Goal: Transaction & Acquisition: Book appointment/travel/reservation

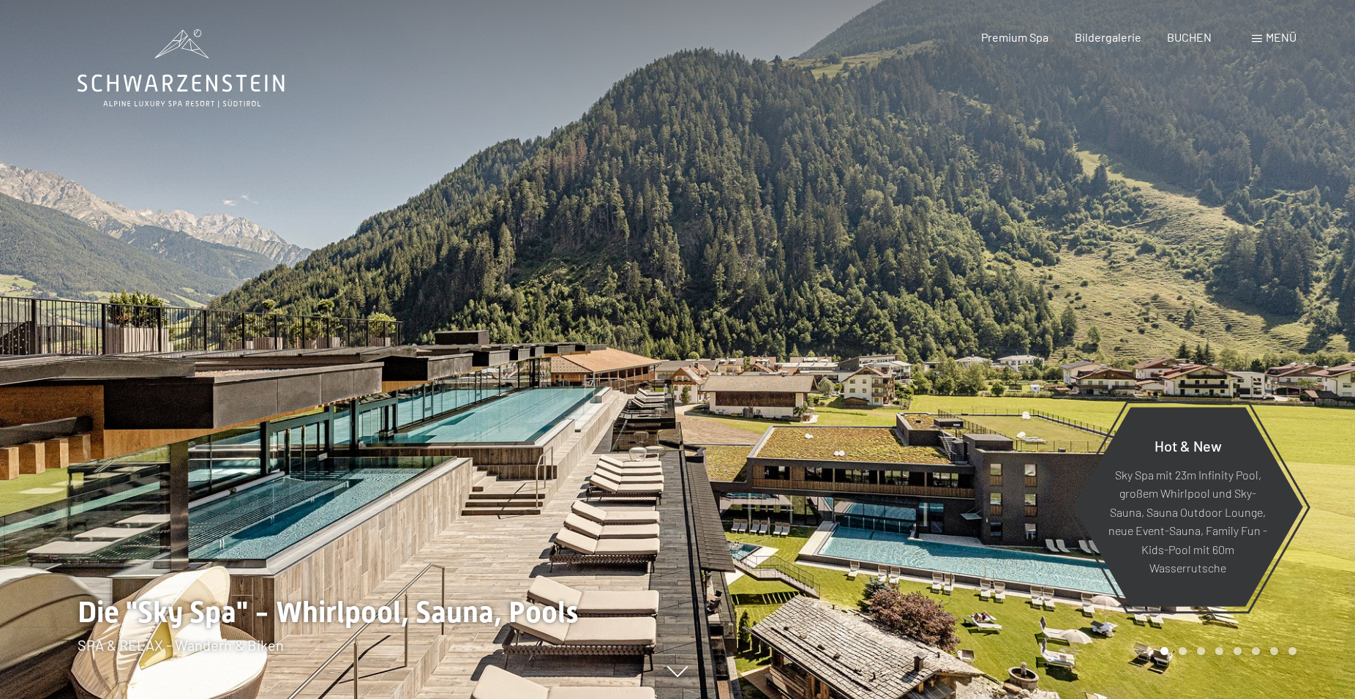
click at [1268, 39] on span "Menü" at bounding box center [1281, 37] width 31 height 14
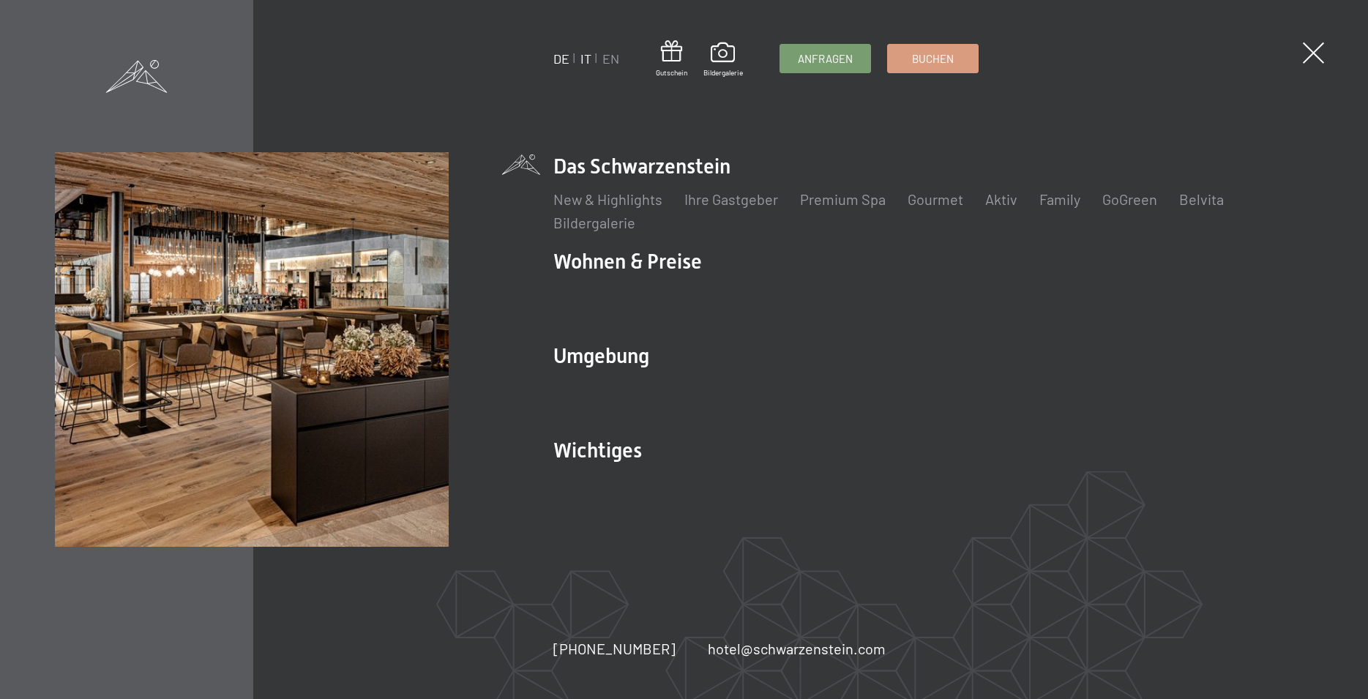
click at [581, 59] on link "IT" at bounding box center [585, 58] width 11 height 16
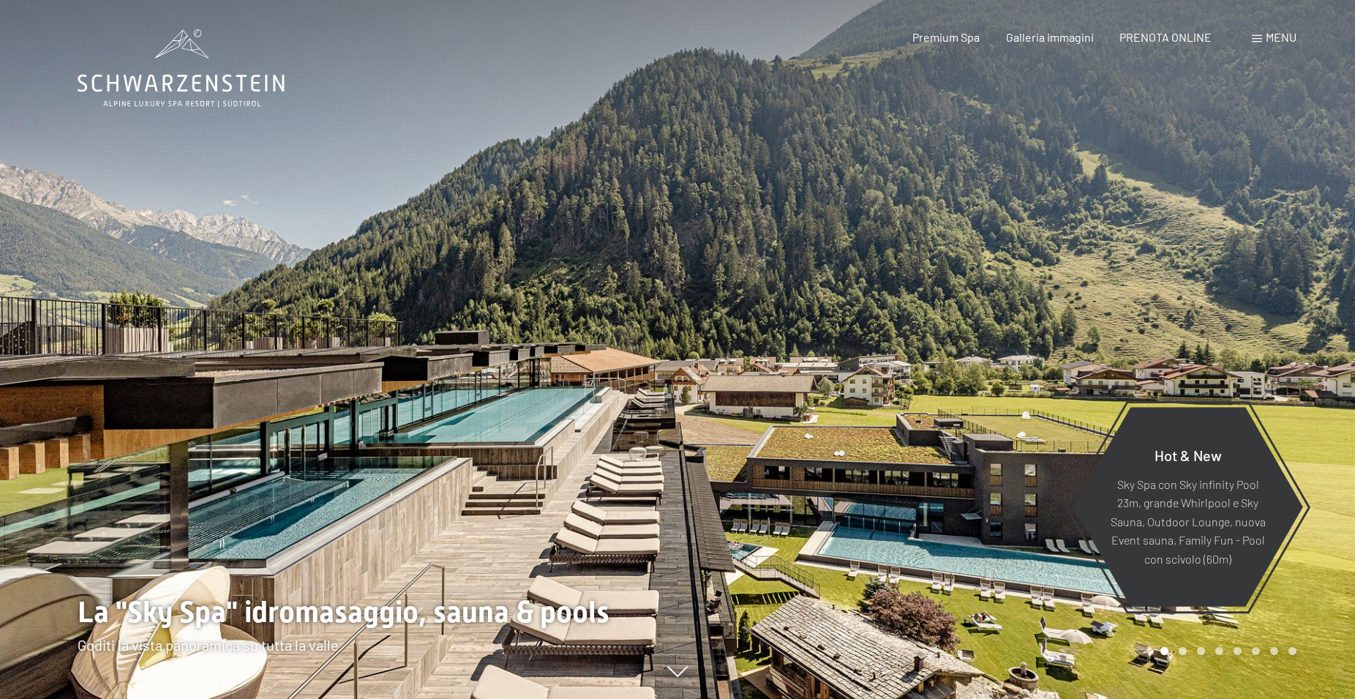
click at [1254, 39] on span at bounding box center [1257, 38] width 10 height 7
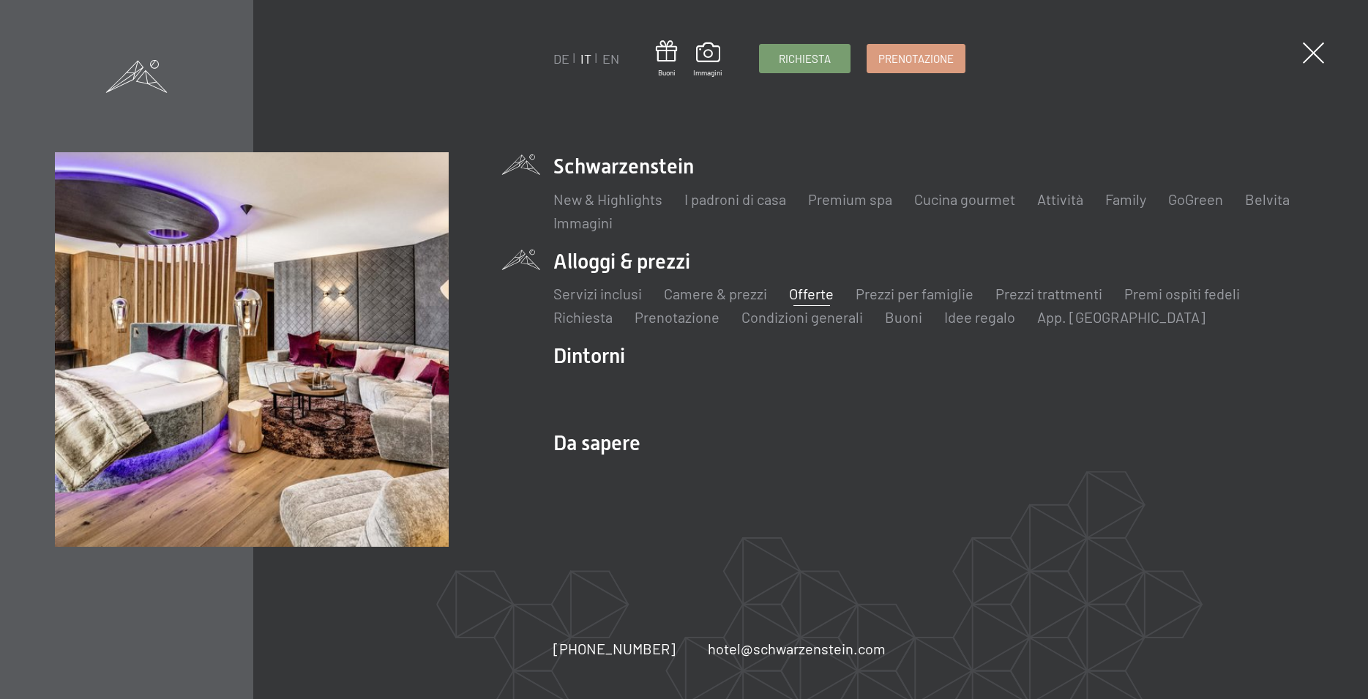
click at [800, 295] on link "Offerte" at bounding box center [811, 294] width 45 height 18
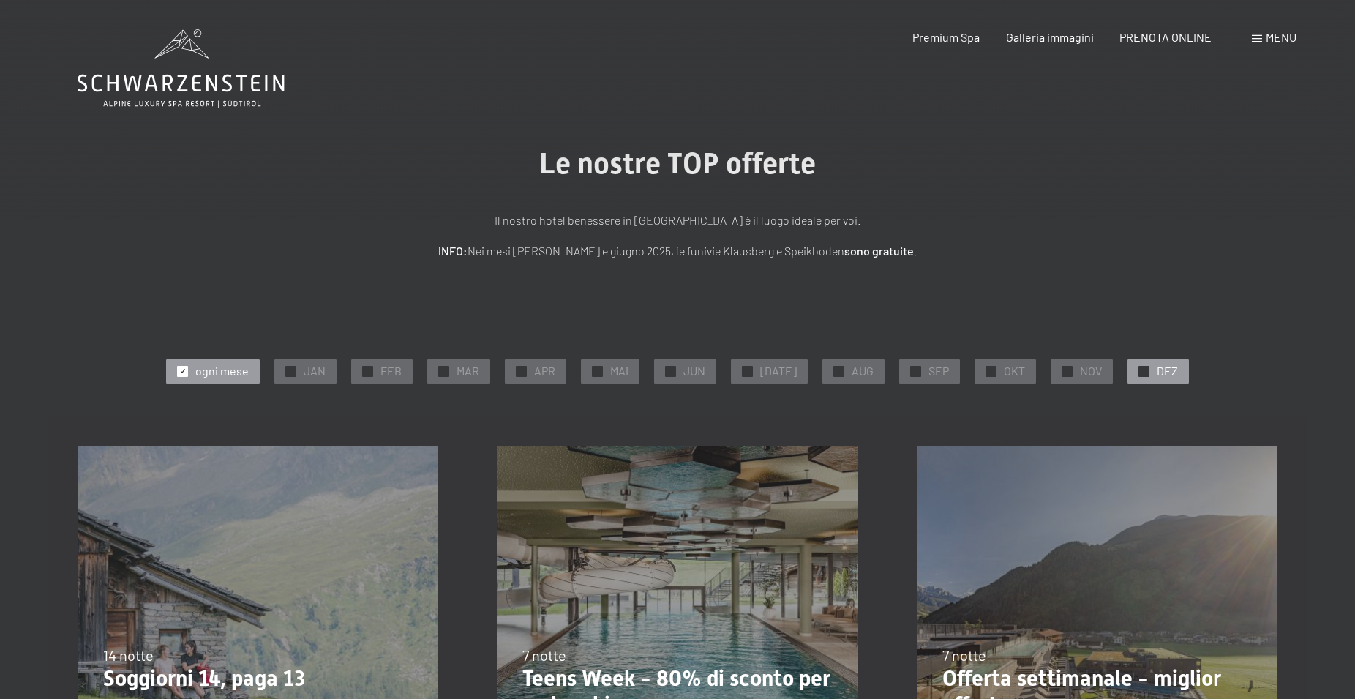
click at [1141, 372] on div at bounding box center [1143, 371] width 11 height 11
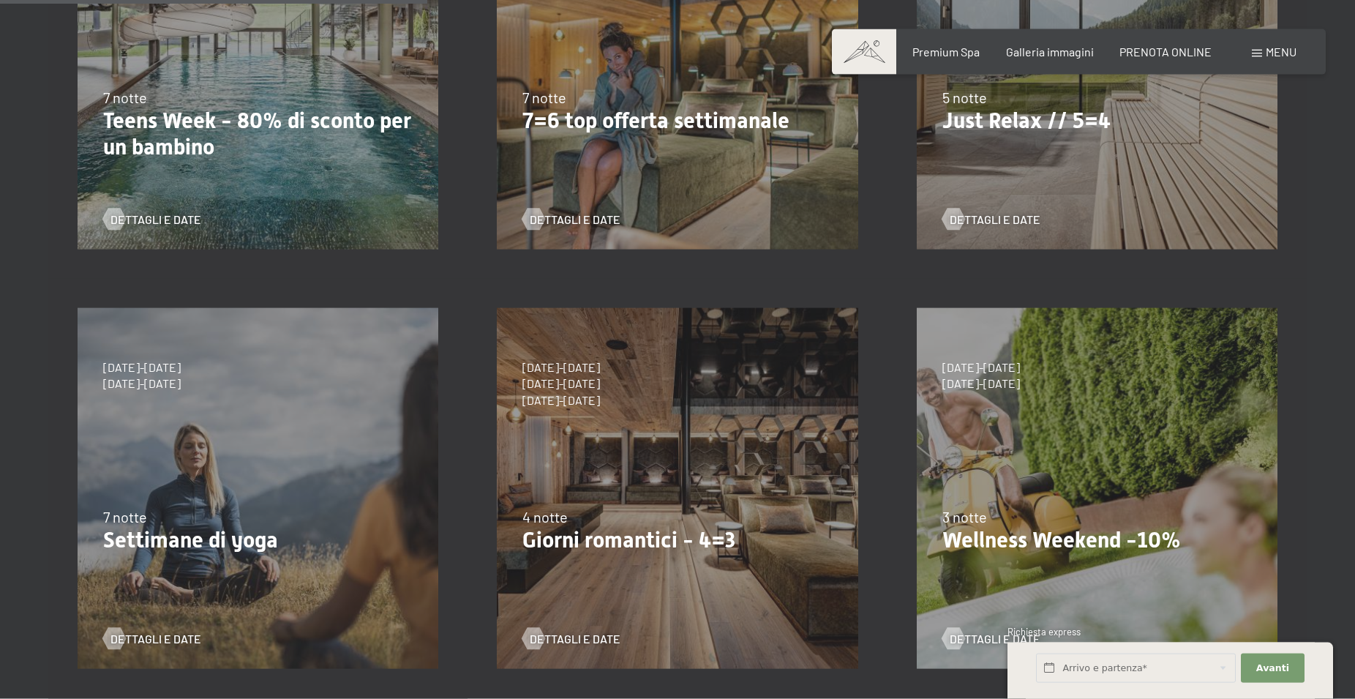
scroll to position [672, 0]
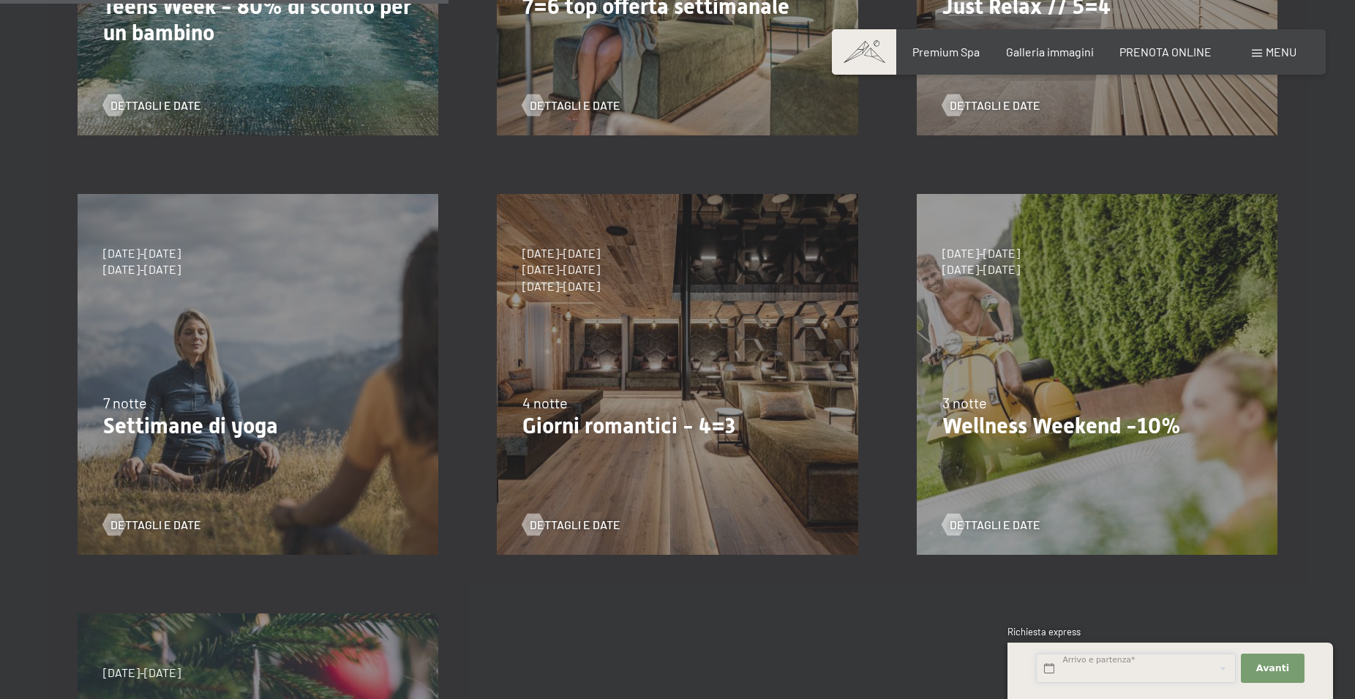
click at [1058, 667] on input "text" at bounding box center [1136, 668] width 200 height 30
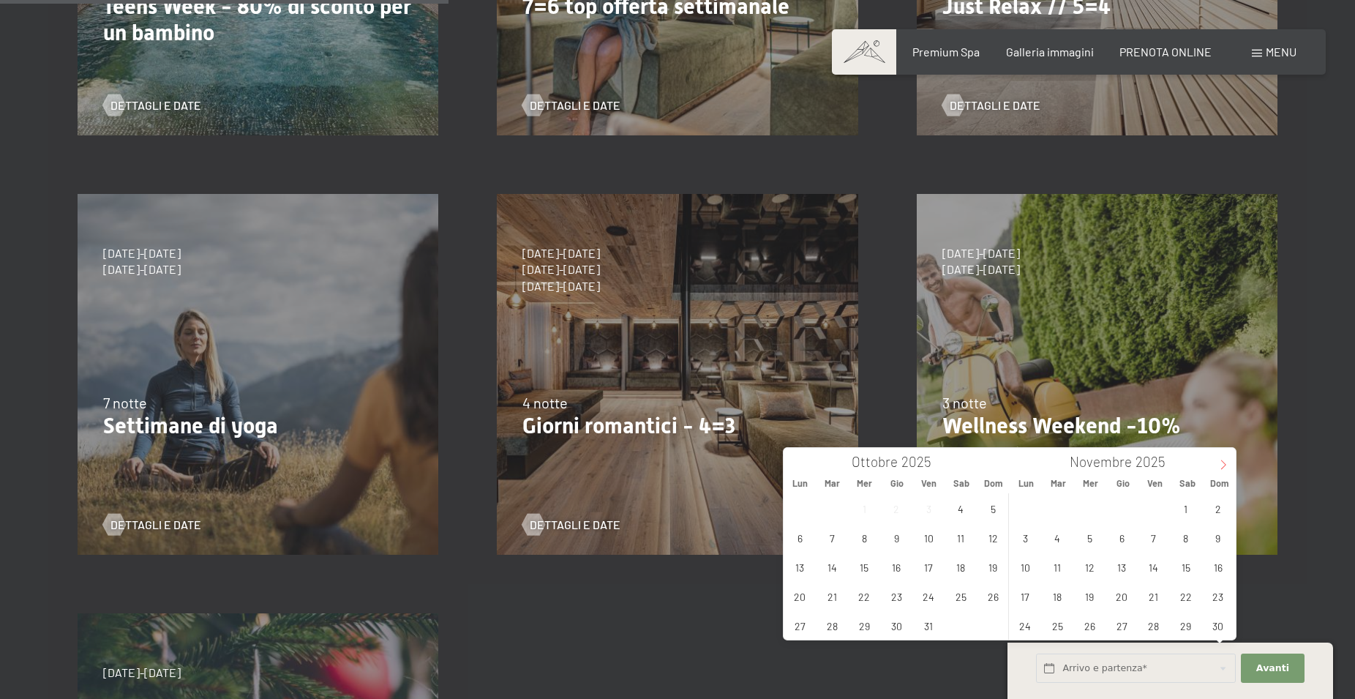
click at [1223, 465] on icon at bounding box center [1223, 464] width 10 height 10
click at [1226, 465] on icon at bounding box center [1223, 465] width 5 height 10
type input "2026"
click at [1226, 465] on icon at bounding box center [1223, 465] width 5 height 10
type input "2026"
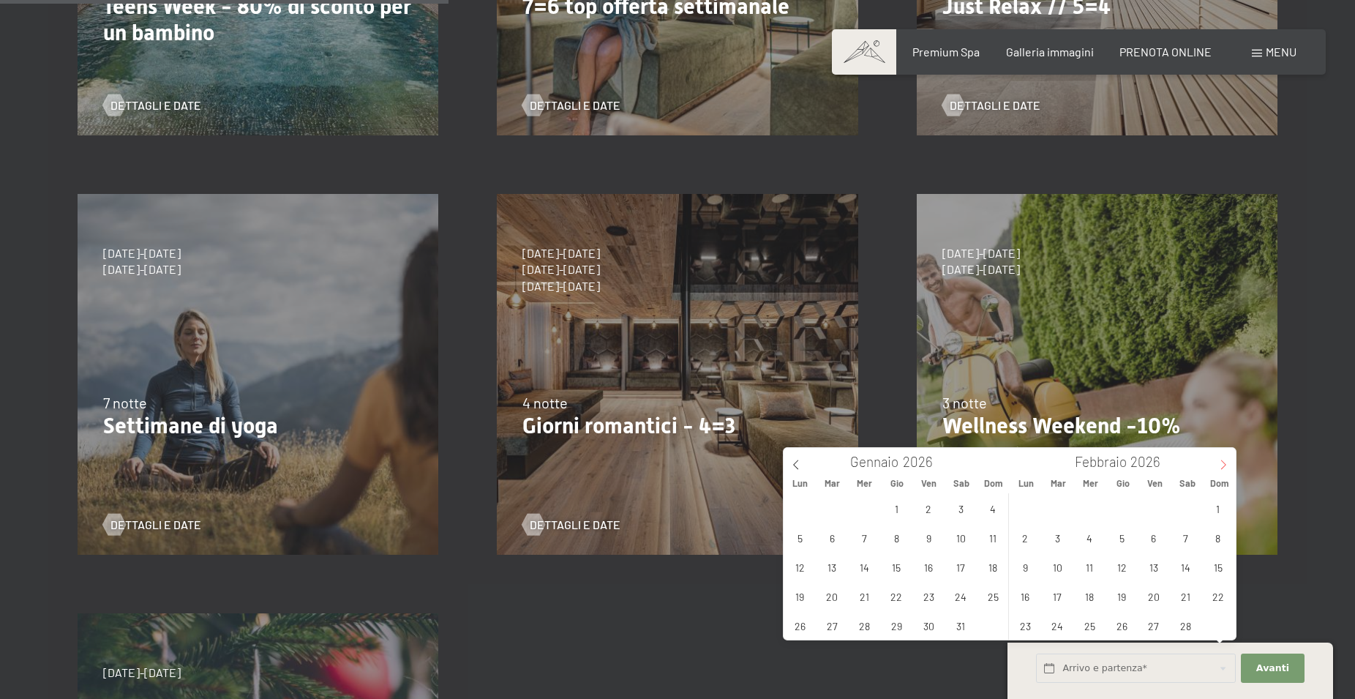
click at [1226, 465] on icon at bounding box center [1223, 465] width 5 height 10
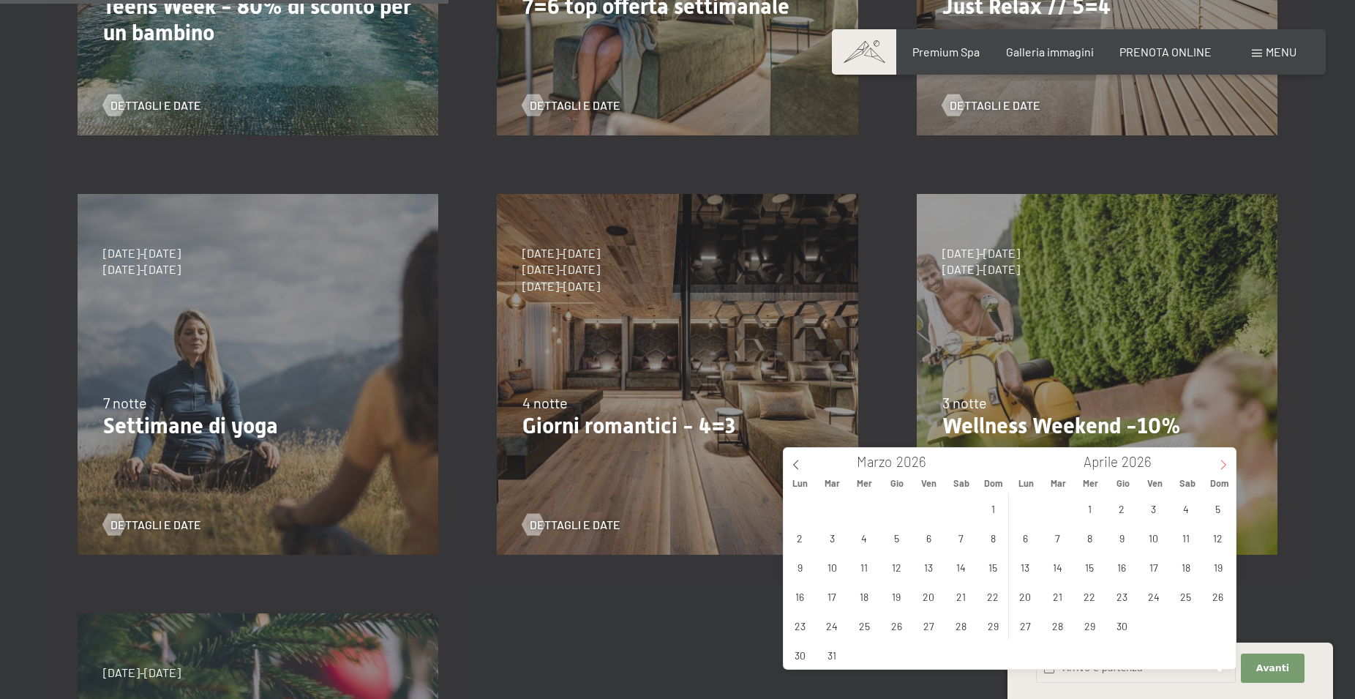
click at [1226, 465] on icon at bounding box center [1223, 465] width 5 height 10
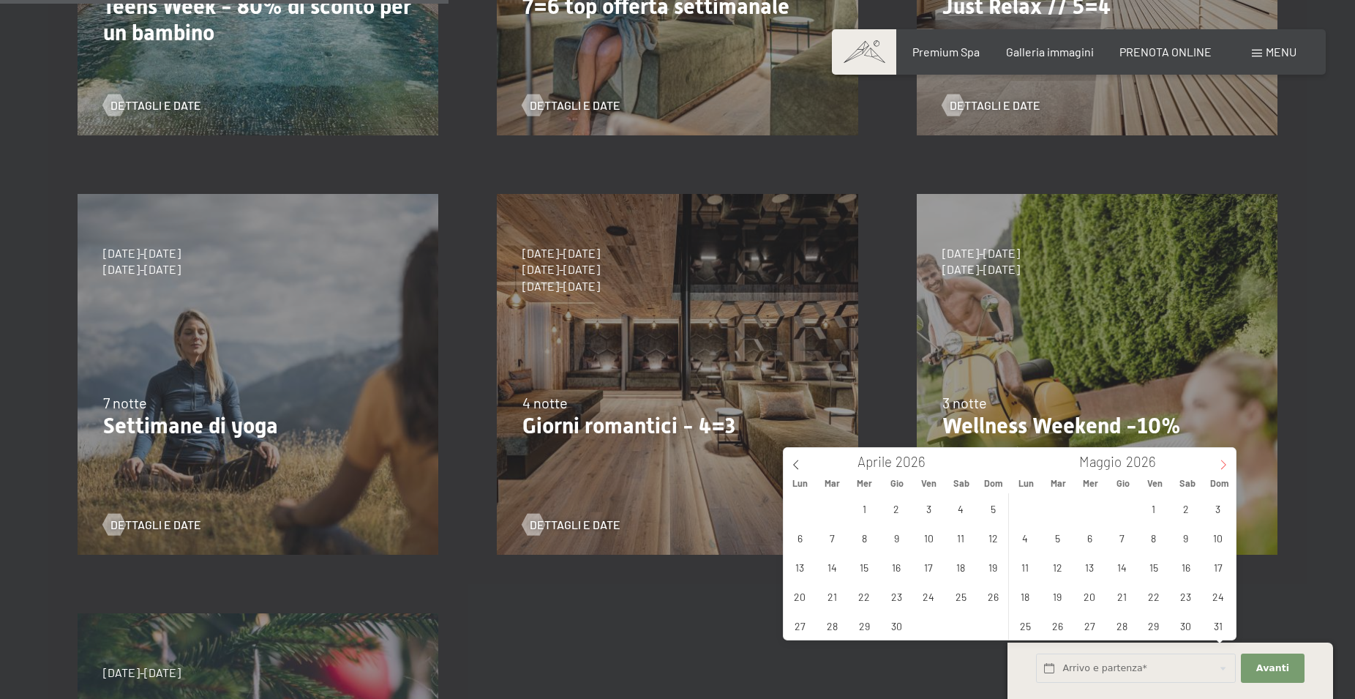
click at [1226, 465] on icon at bounding box center [1223, 465] width 5 height 10
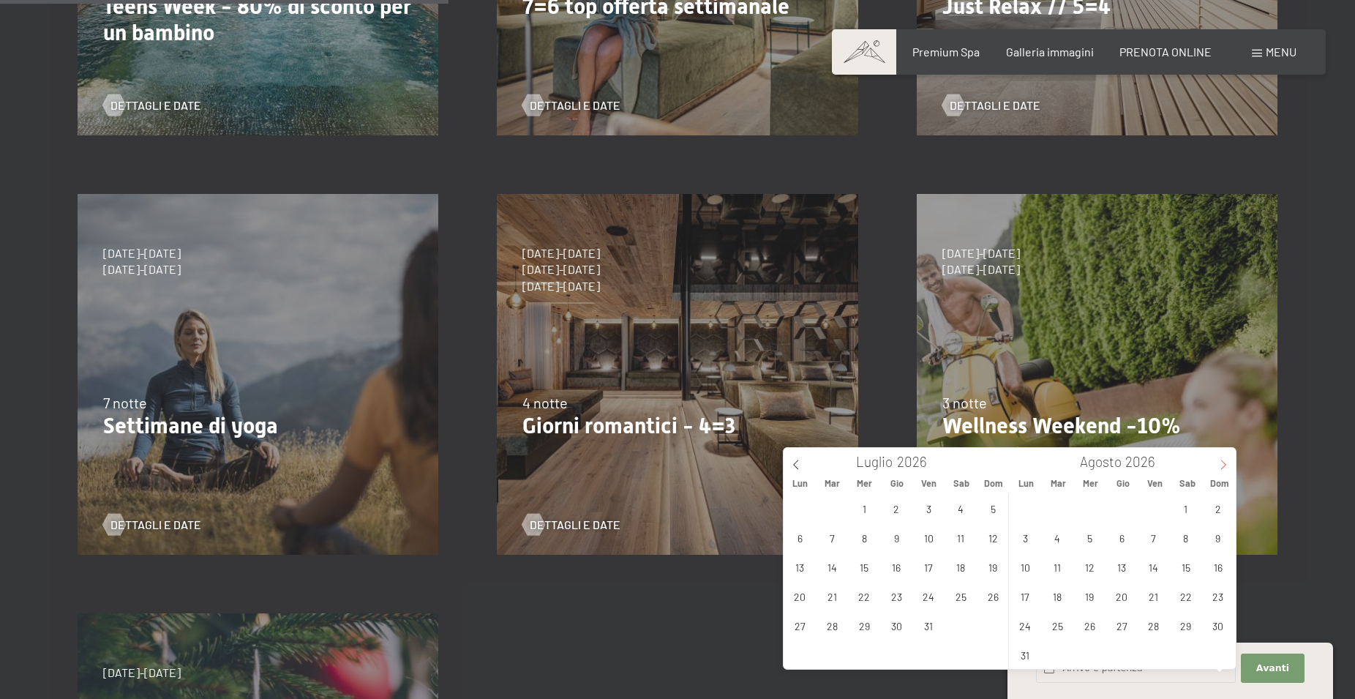
click at [1226, 465] on icon at bounding box center [1223, 465] width 5 height 10
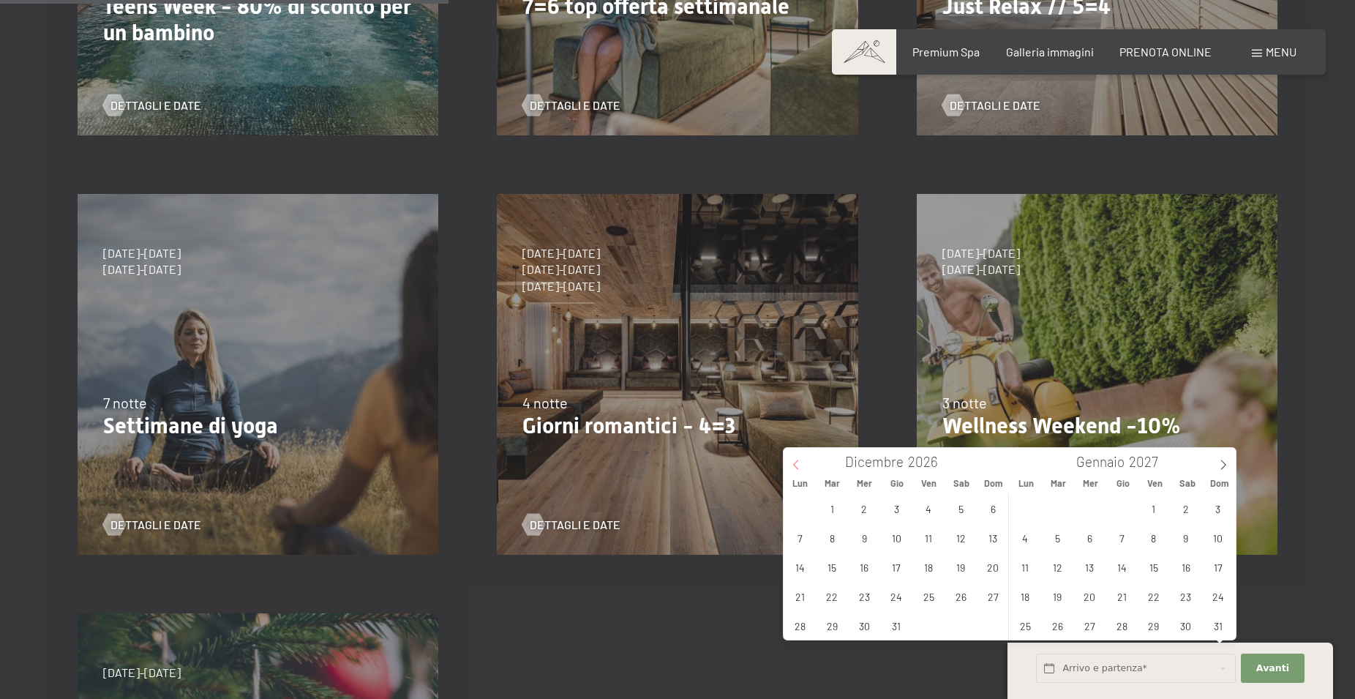
click at [789, 465] on span at bounding box center [796, 460] width 25 height 25
type input "2026"
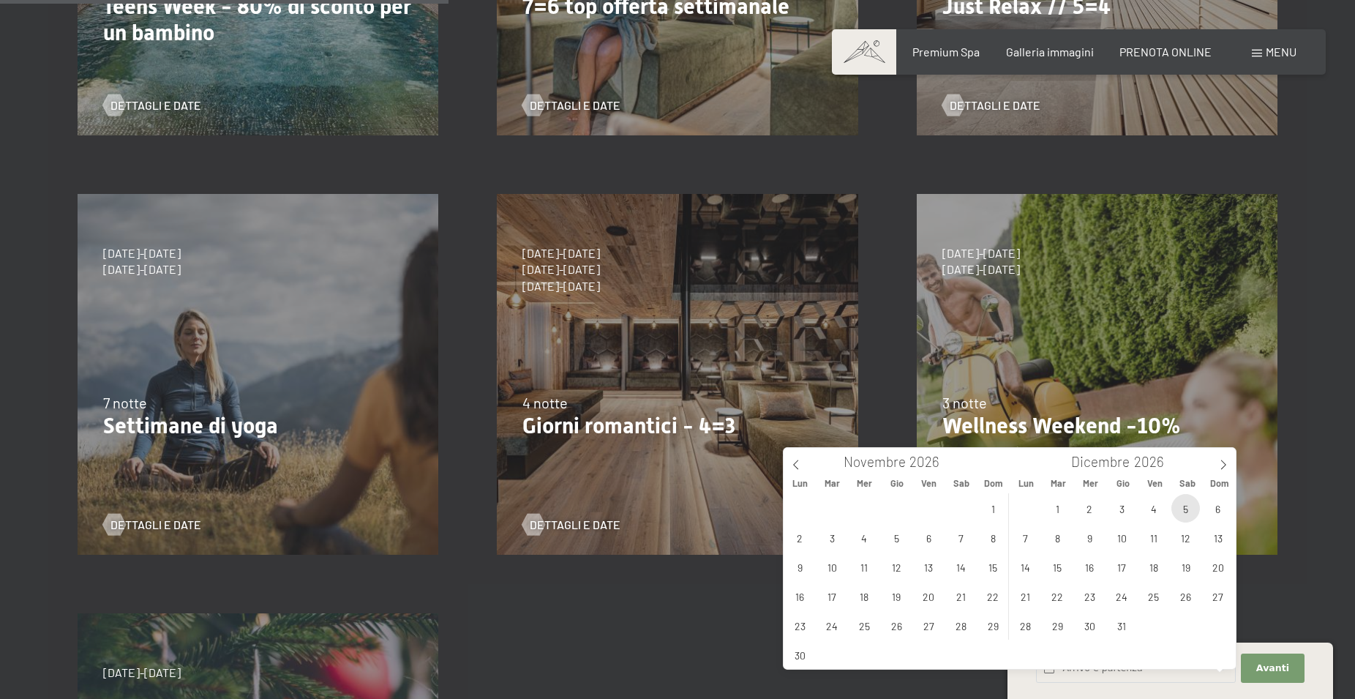
click at [1180, 503] on span "5" at bounding box center [1185, 508] width 29 height 29
click at [1056, 536] on span "8" at bounding box center [1057, 537] width 29 height 29
type input "Sab. 05/12/2026 - Mar. 08/12/2026"
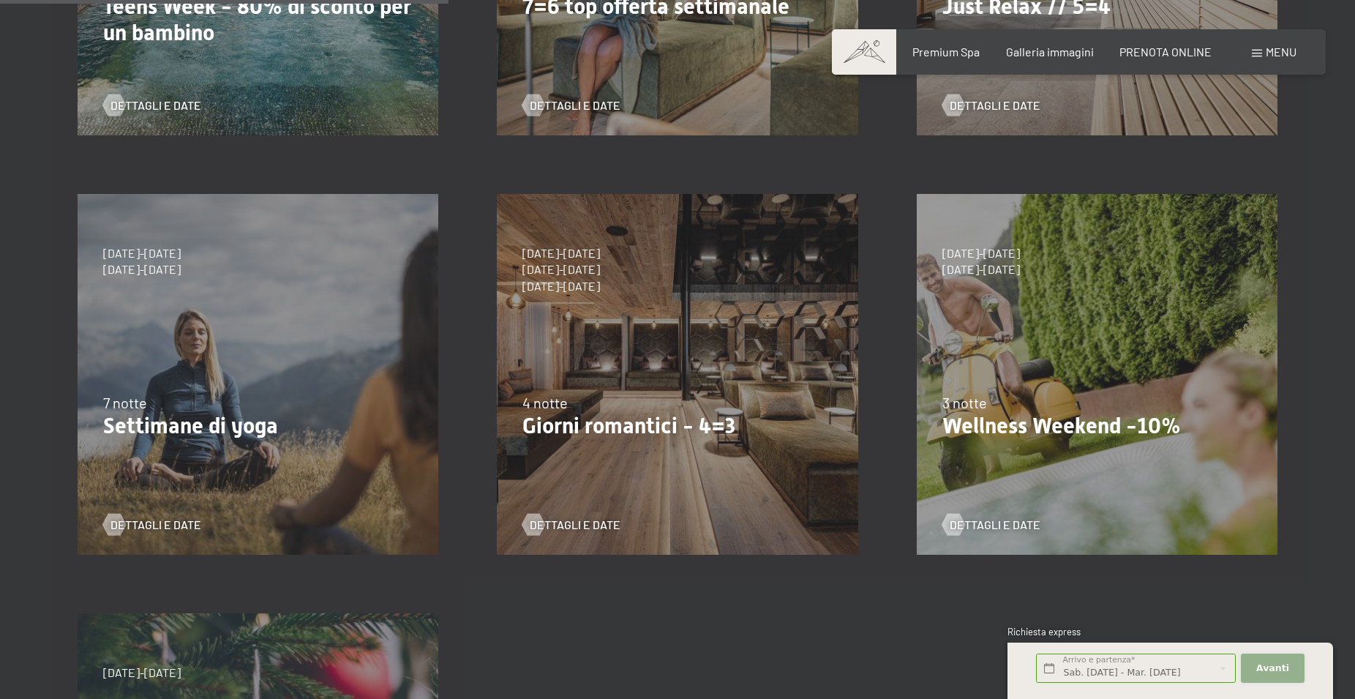
click at [1288, 667] on button "Avanti Nascondere i campi dell'indirizzo" at bounding box center [1272, 668] width 63 height 30
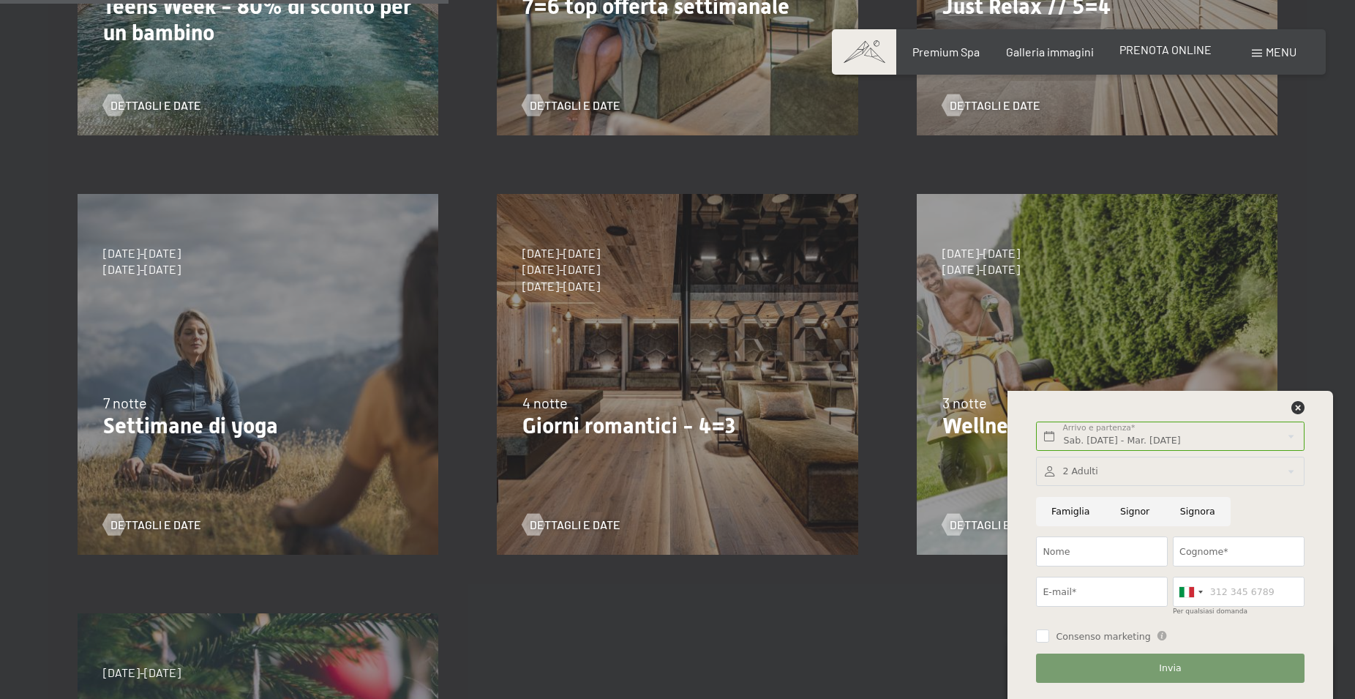
click at [1188, 55] on span "PRENOTA ONLINE" at bounding box center [1165, 49] width 92 height 14
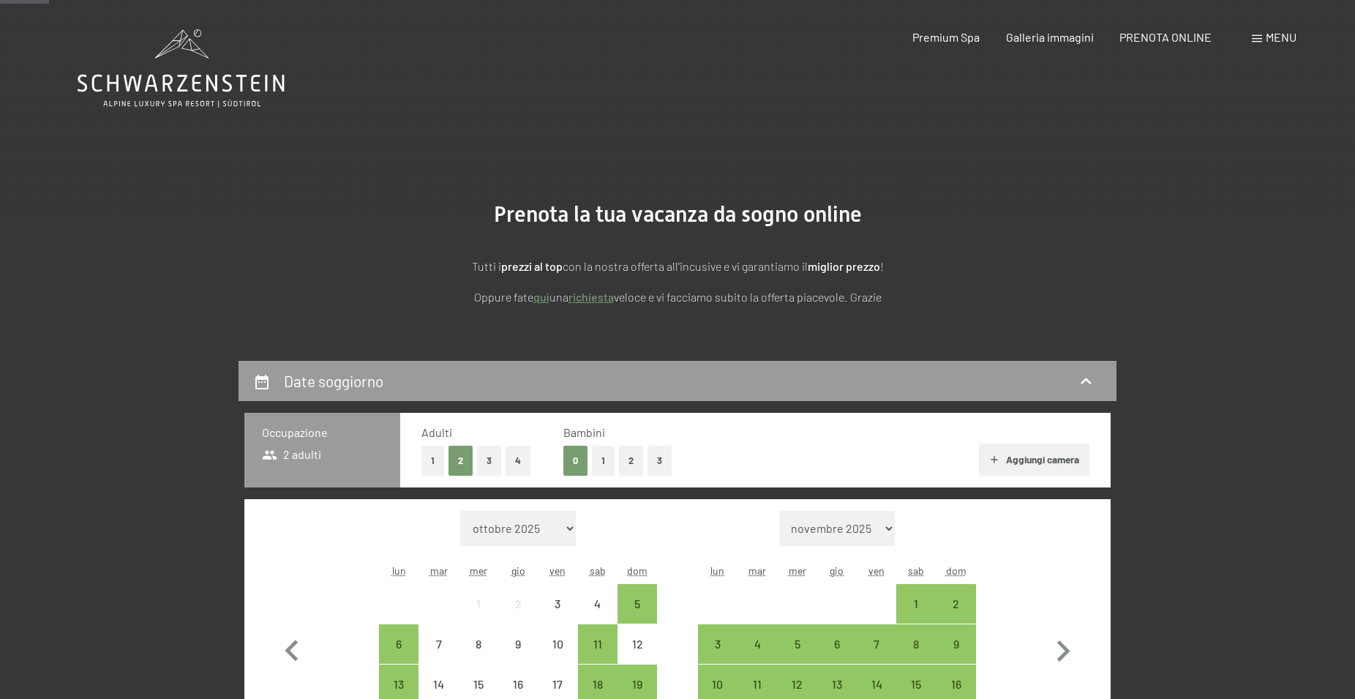
scroll to position [149, 0]
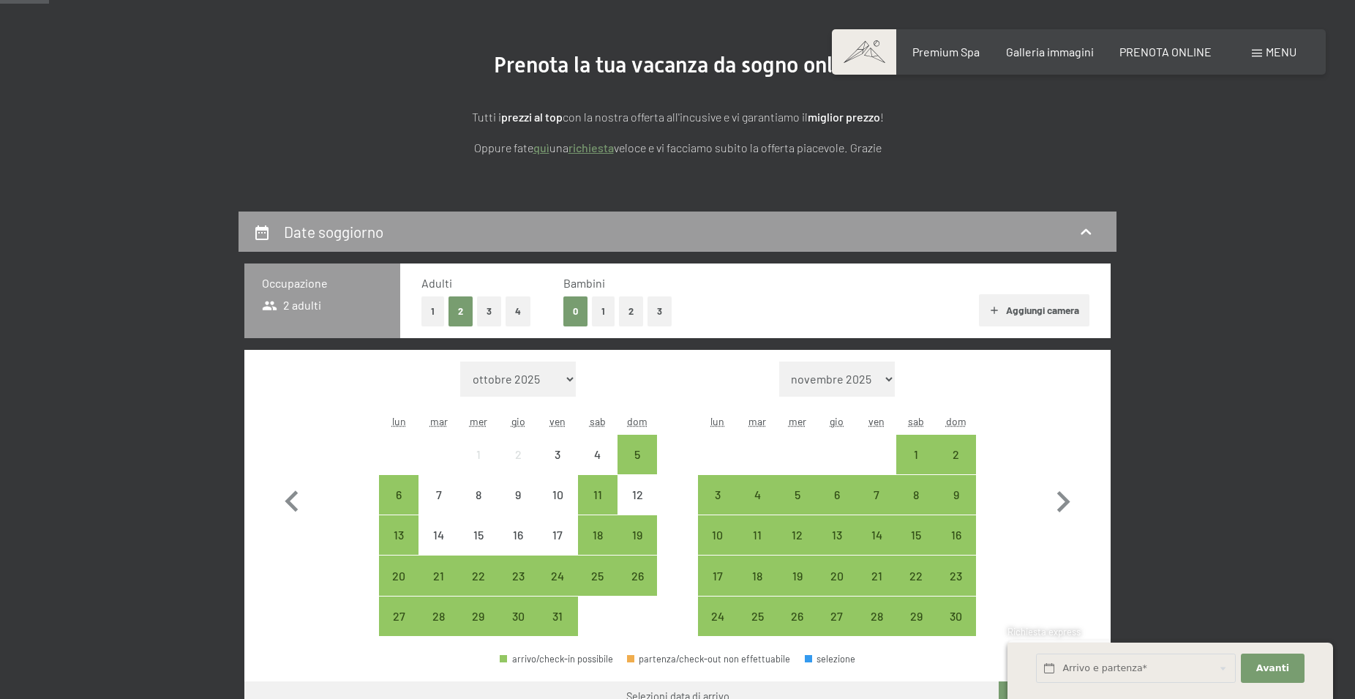
click at [605, 309] on button "1" at bounding box center [603, 311] width 23 height 30
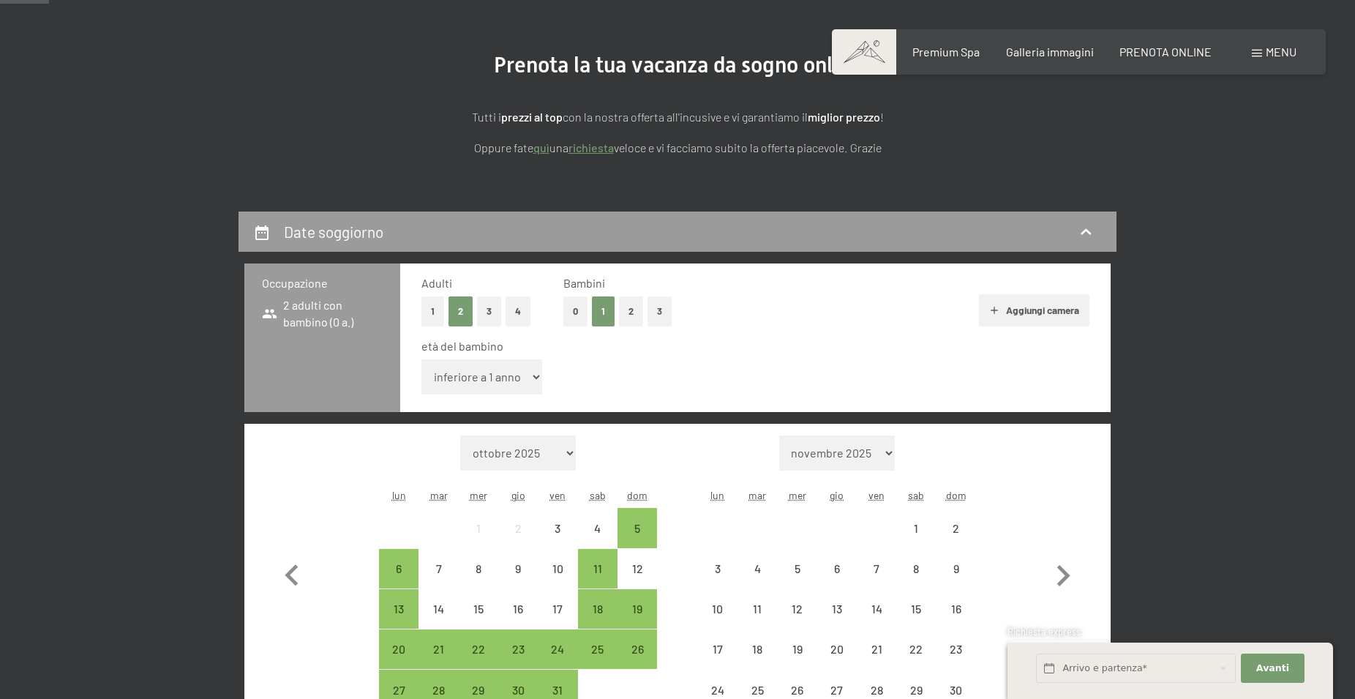
click at [421, 359] on select "inferiore a 1 anno 1 anno 2 anni 3 anni 4 anni 5 anni 6 anni 7 anni 8 anni 9 an…" at bounding box center [481, 376] width 121 height 35
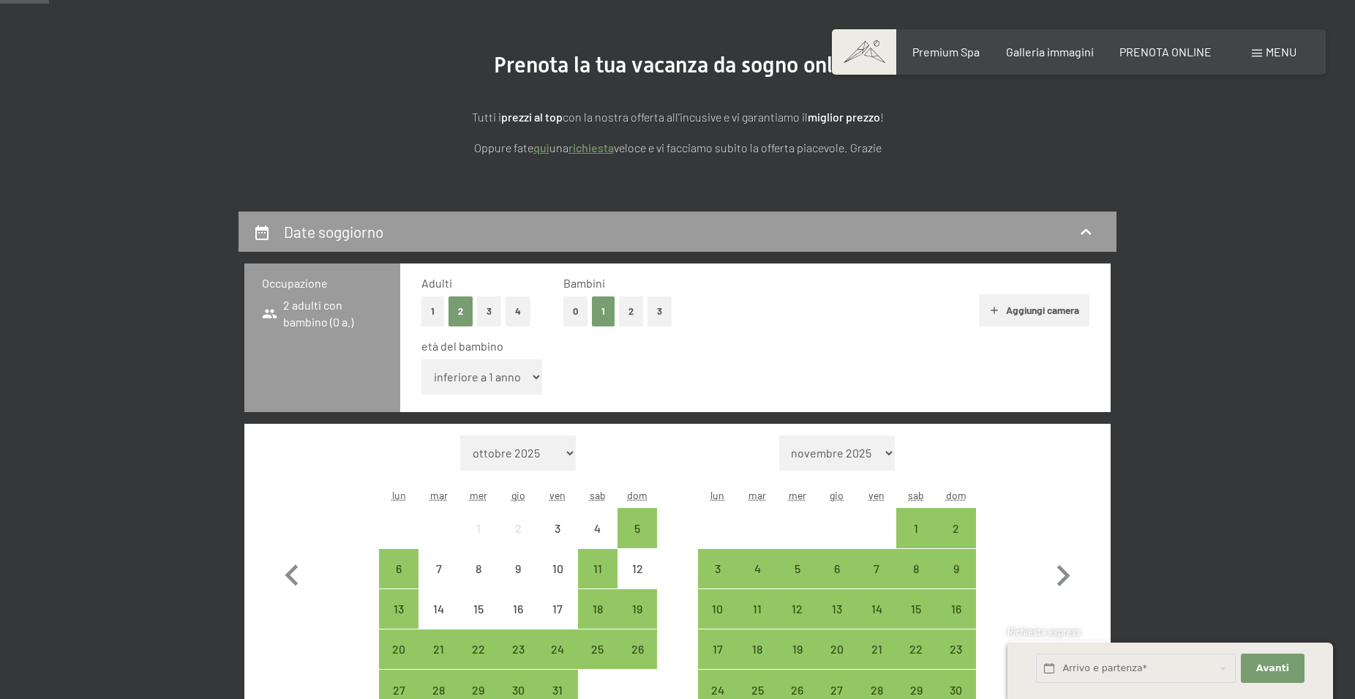
select select "14"
click option "14 anni" at bounding box center [0, 0] width 0 height 0
click at [1062, 574] on icon "button" at bounding box center [1063, 576] width 42 height 42
select select "2025-11-01"
select select "2025-12-01"
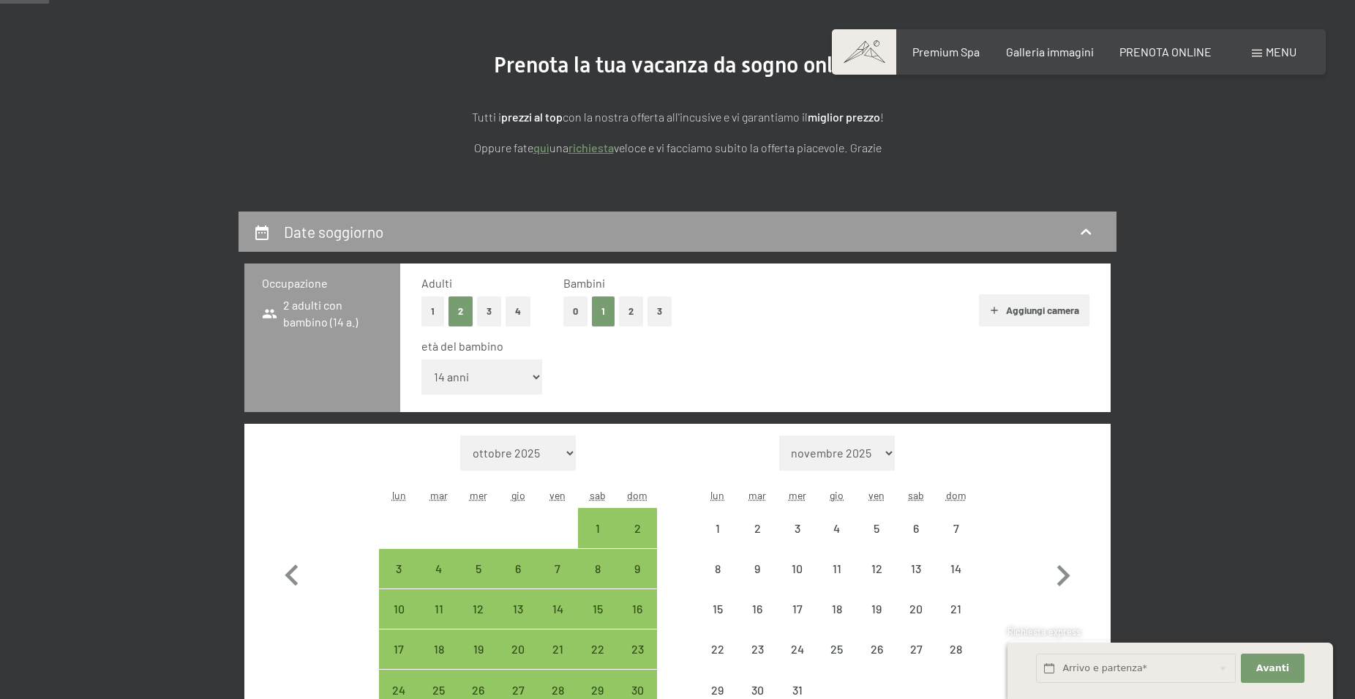
select select "2025-11-01"
select select "2025-12-01"
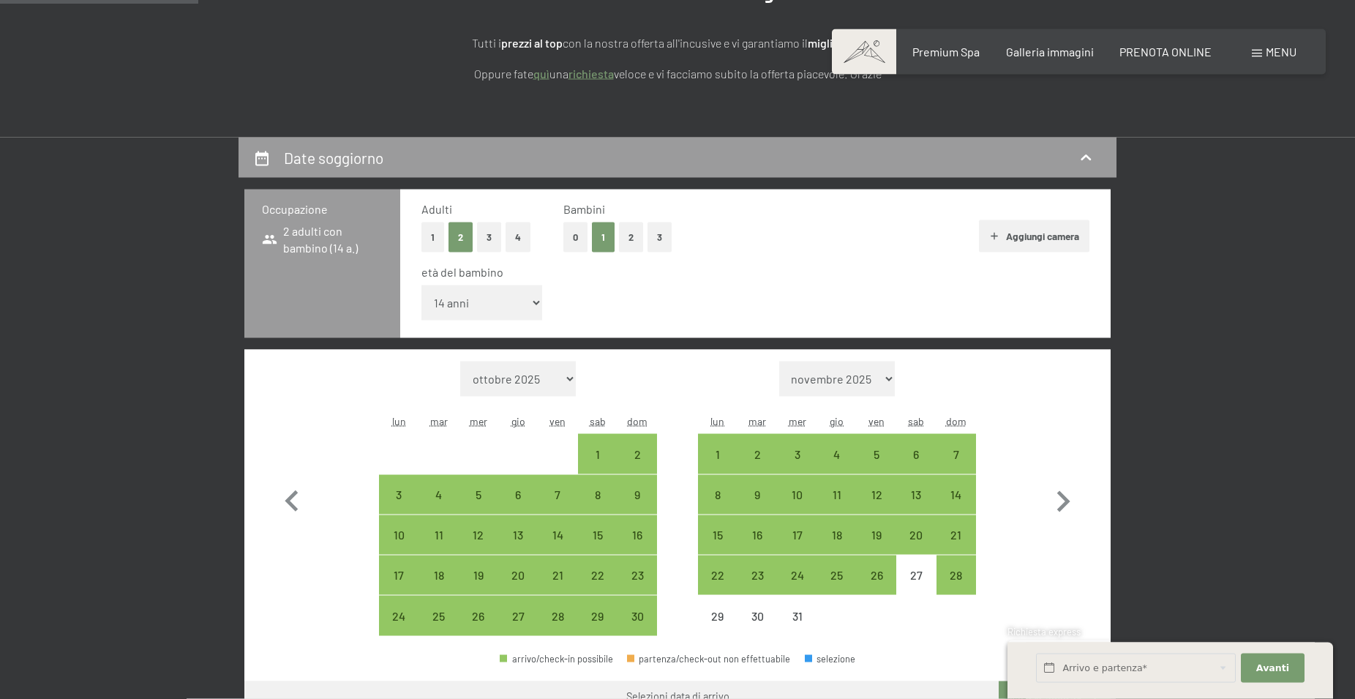
scroll to position [224, 0]
click at [872, 451] on div "5" at bounding box center [876, 466] width 37 height 37
select select "[DATE]"
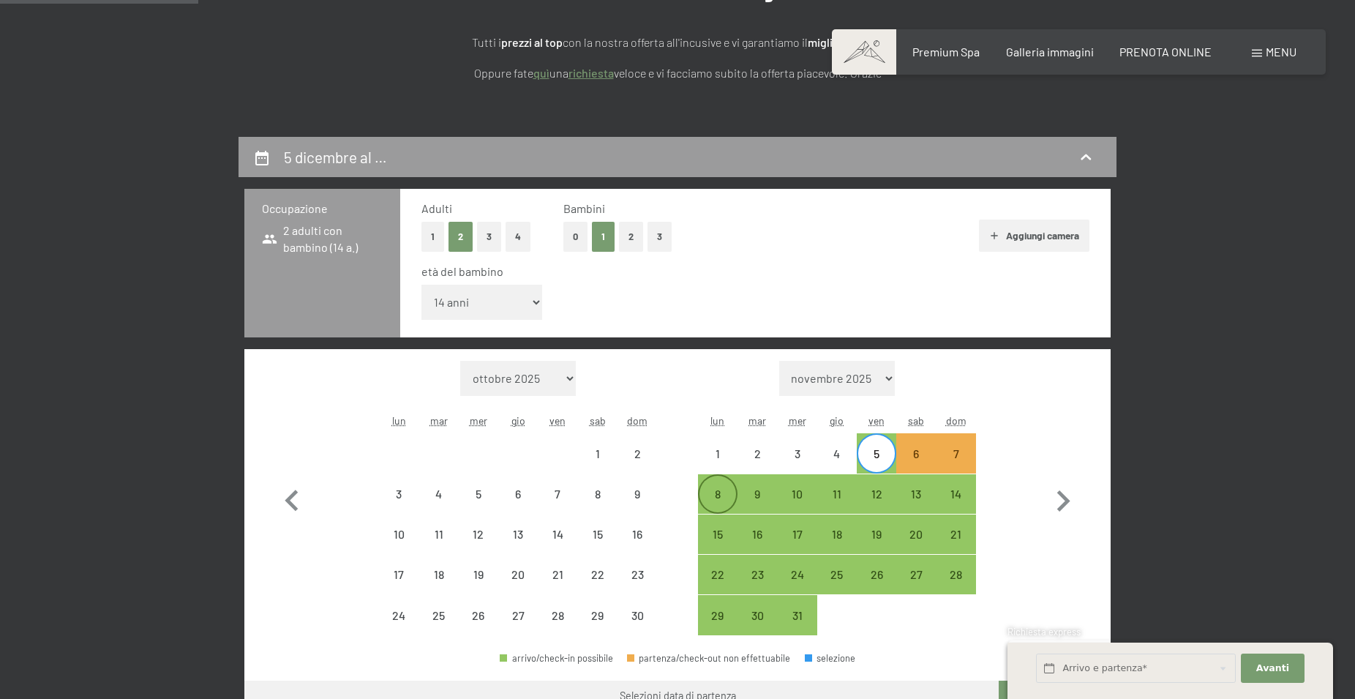
click at [721, 489] on div "8" at bounding box center [717, 506] width 37 height 37
select select "[DATE]"
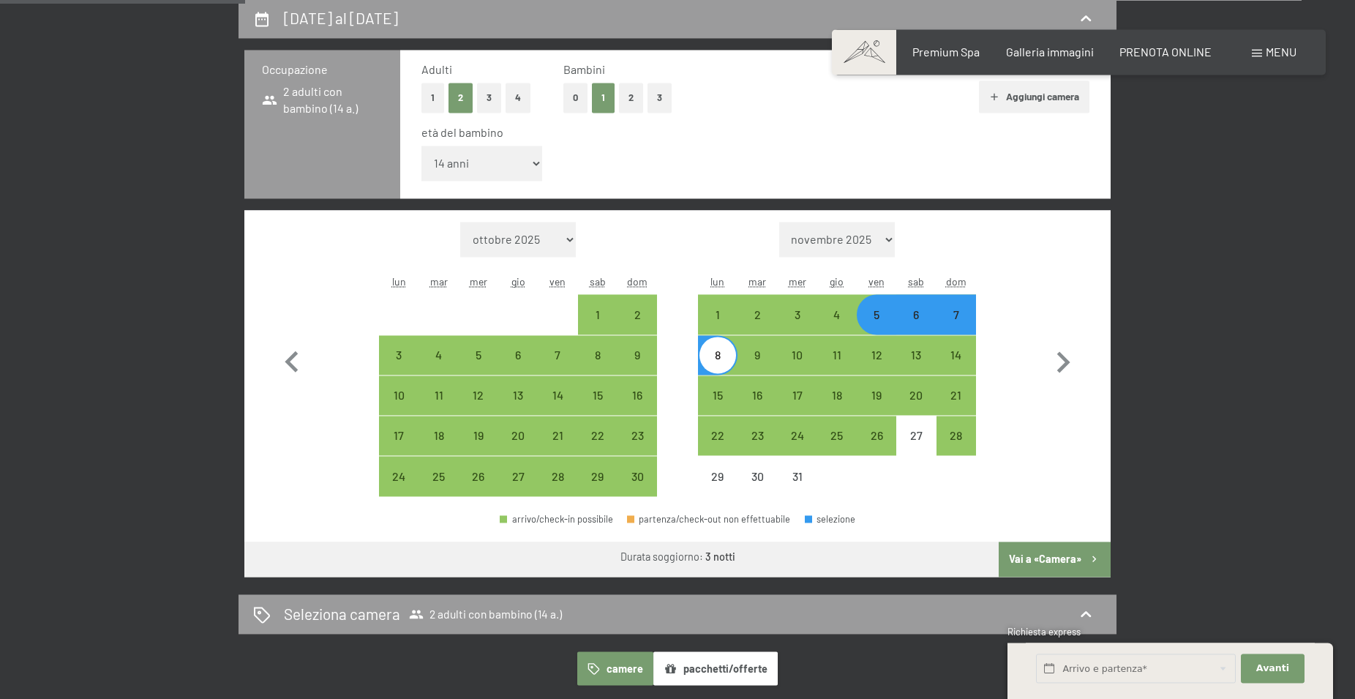
scroll to position [373, 0]
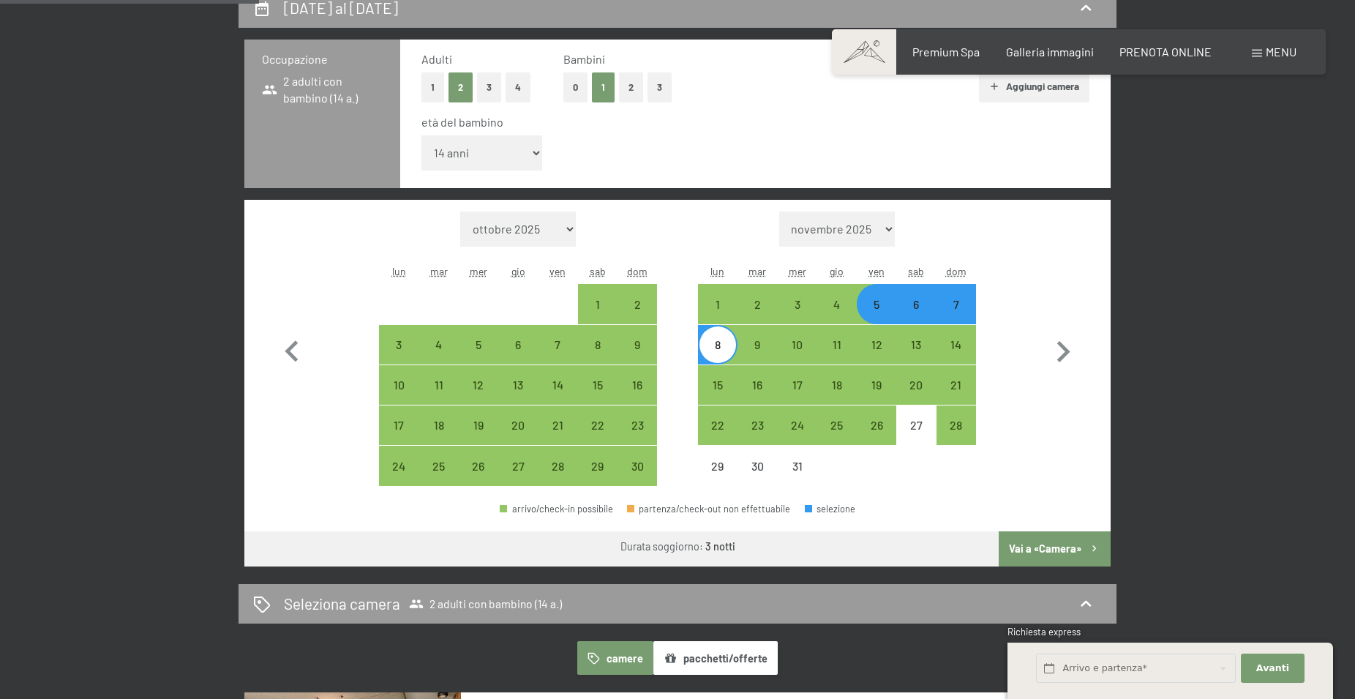
click at [1060, 543] on button "Vai a «Camera»" at bounding box center [1055, 548] width 112 height 35
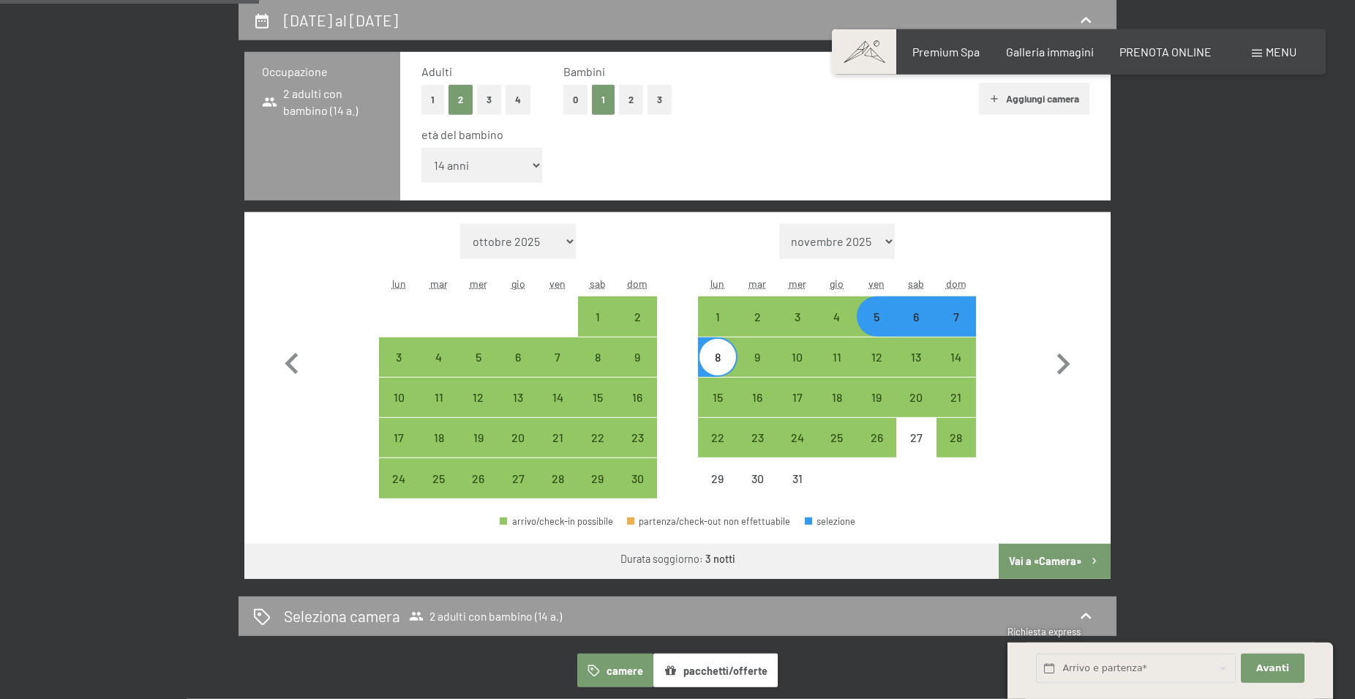
select select "[DATE]"
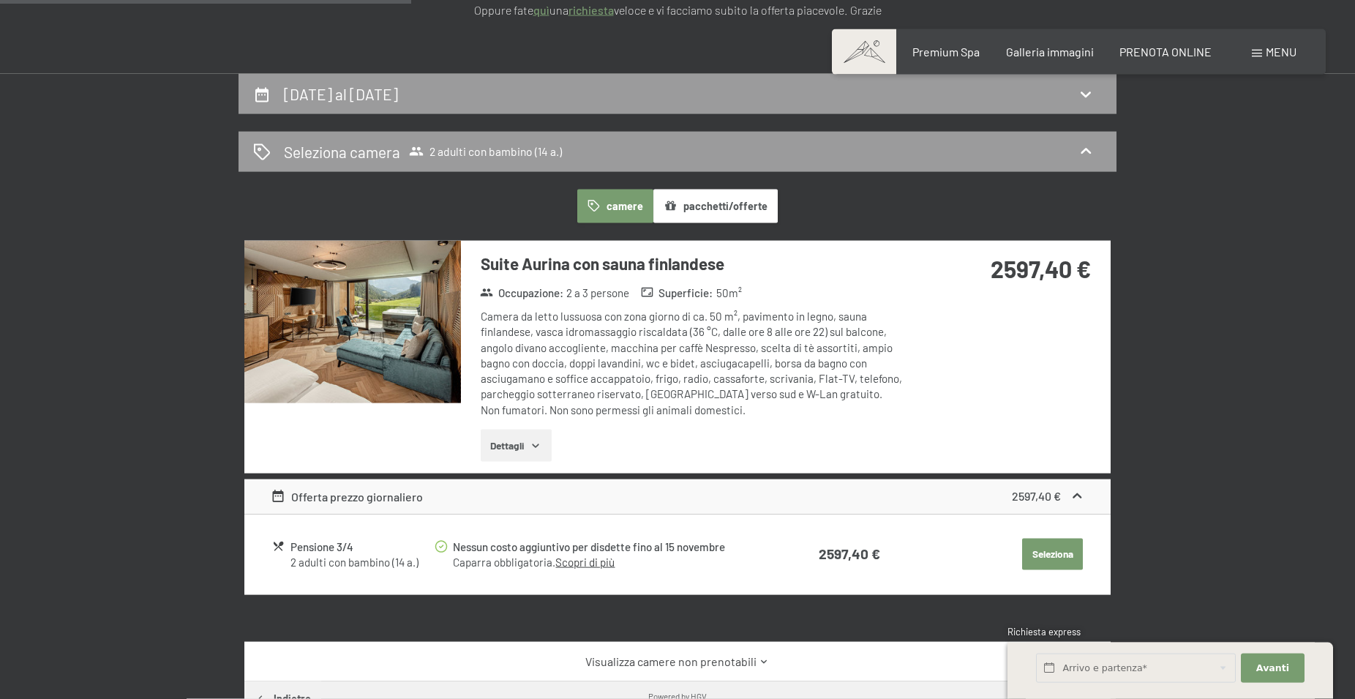
scroll to position [286, 0]
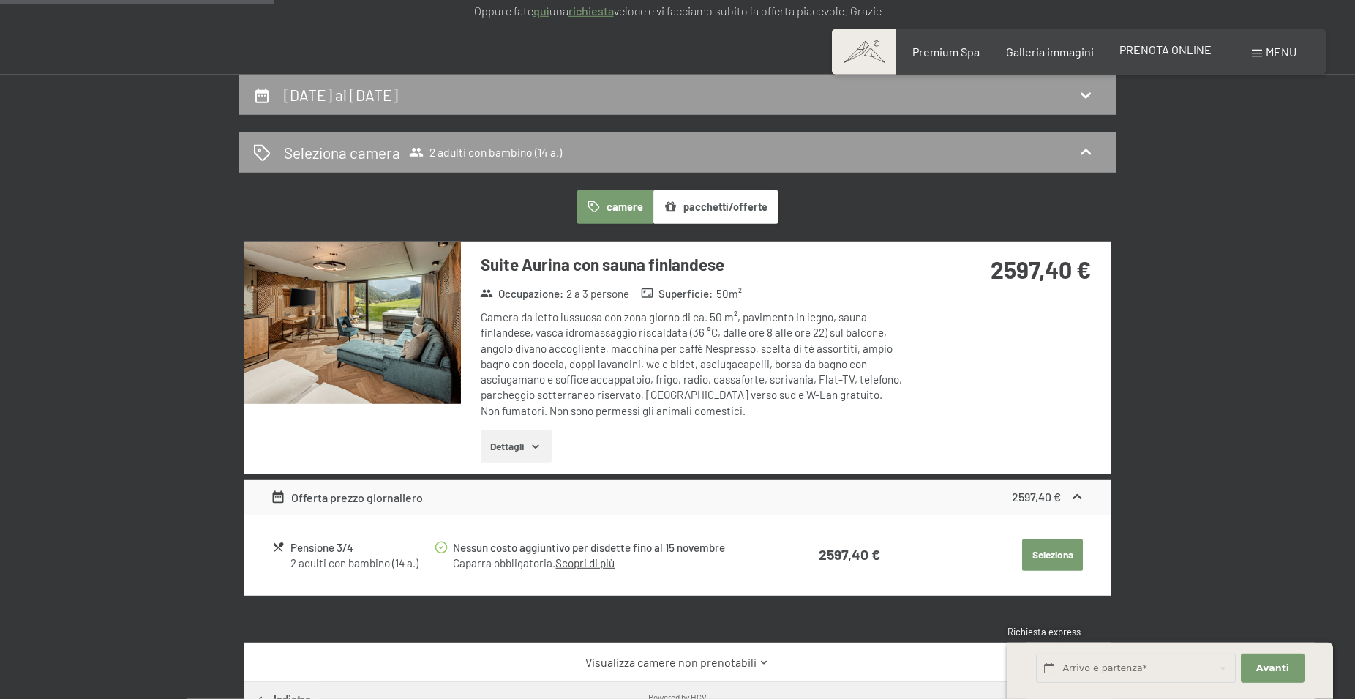
click at [1183, 50] on span "PRENOTA ONLINE" at bounding box center [1165, 49] width 92 height 14
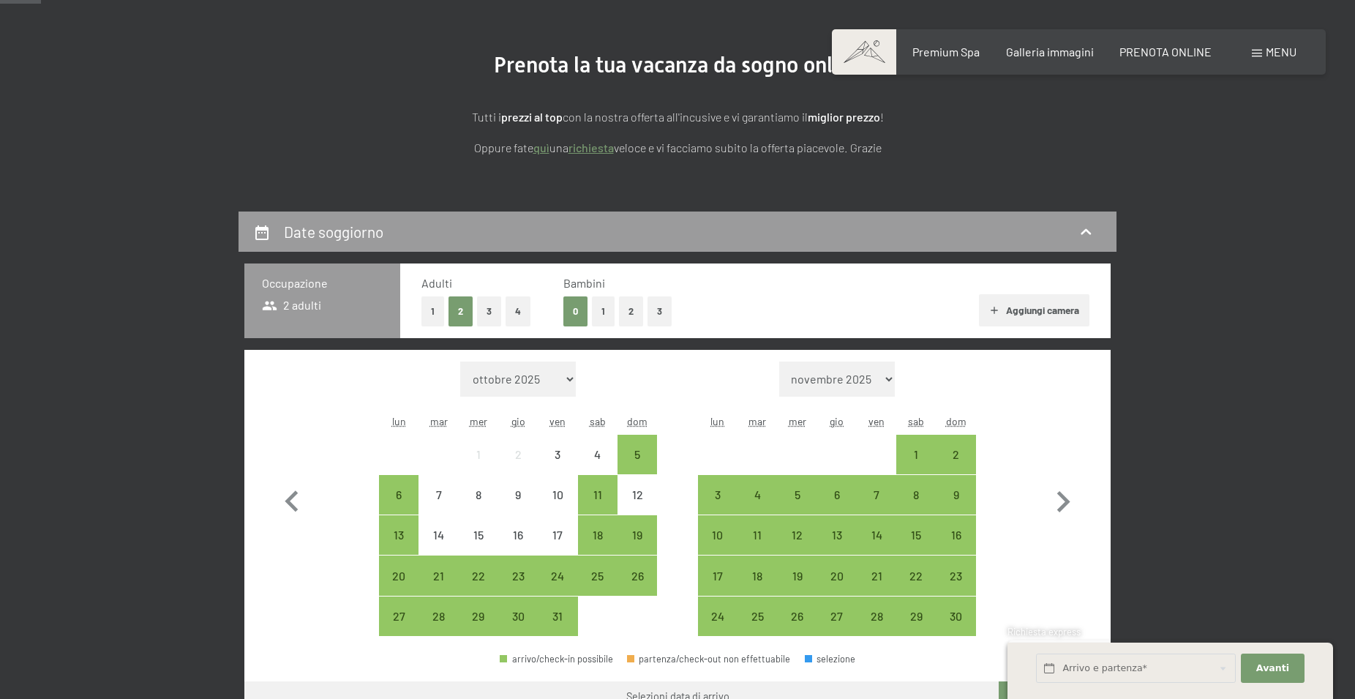
scroll to position [149, 0]
click at [603, 310] on button "1" at bounding box center [603, 311] width 23 height 30
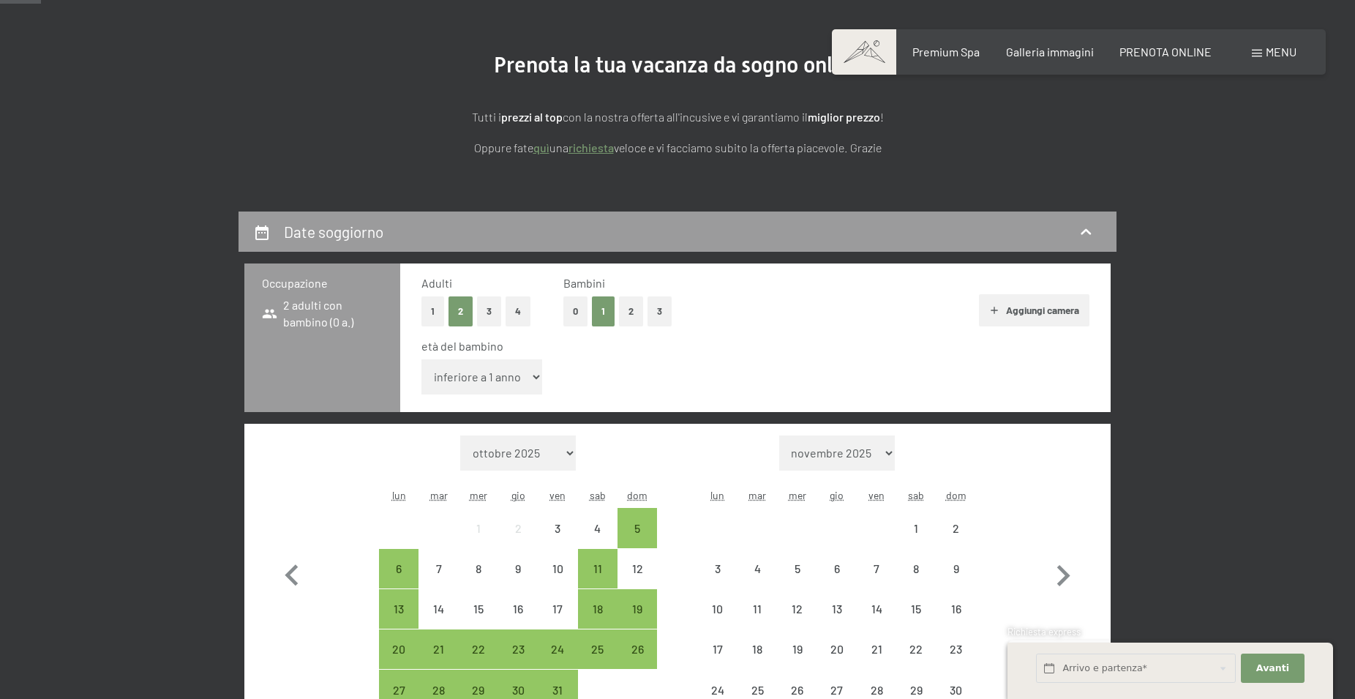
click at [421, 359] on select "inferiore a 1 anno 1 anno 2 anni 3 anni 4 anni 5 anni 6 anni 7 anni 8 anni 9 an…" at bounding box center [481, 376] width 121 height 35
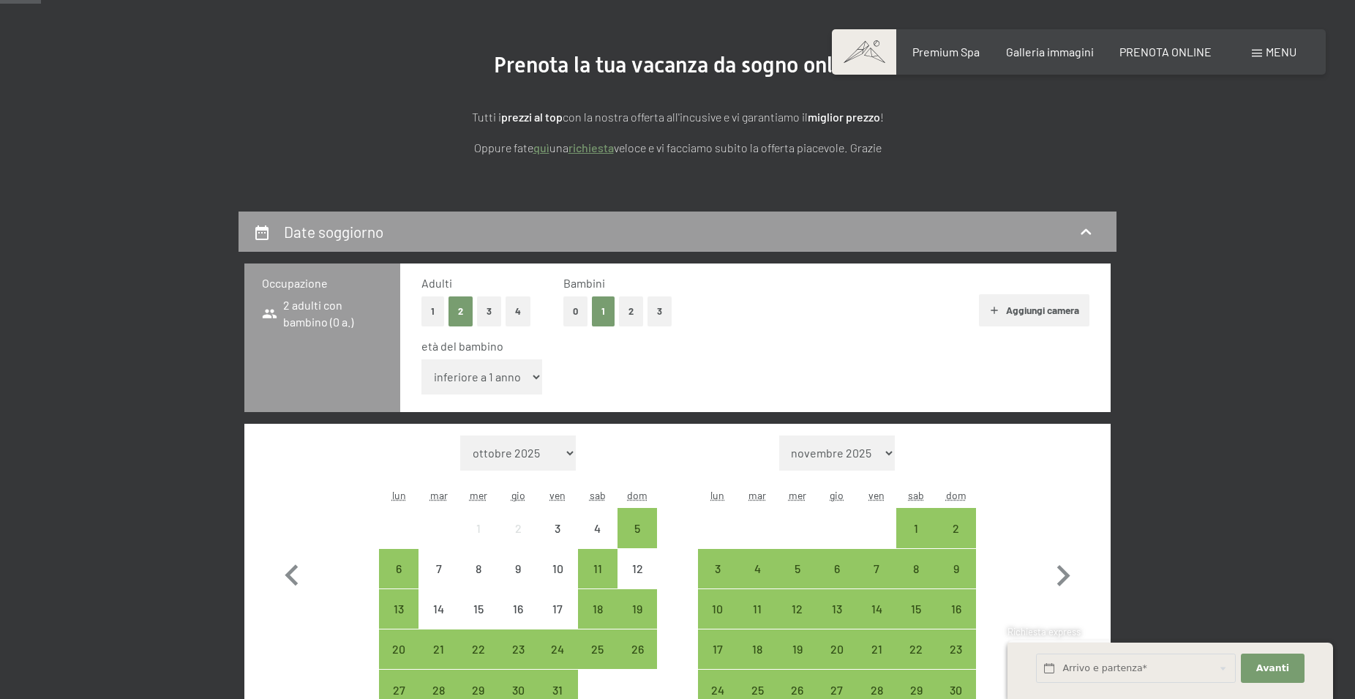
select select "14"
click option "14 anni" at bounding box center [0, 0] width 0 height 0
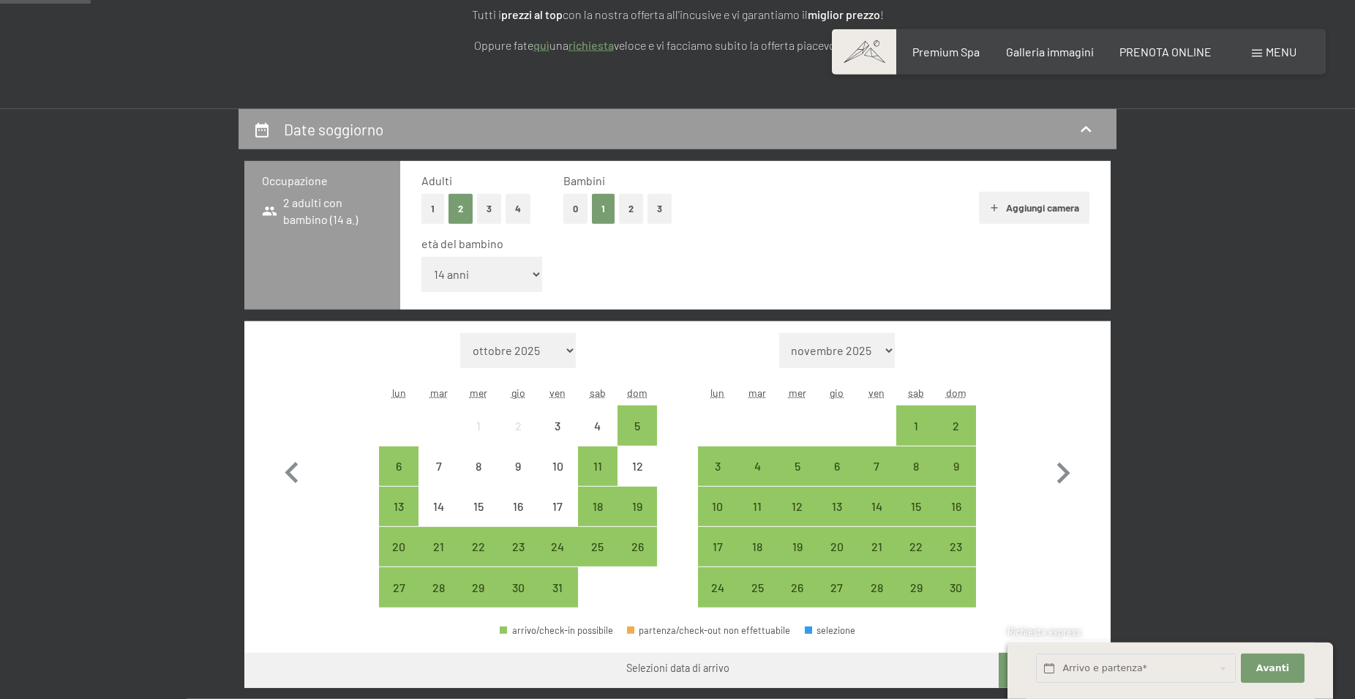
scroll to position [373, 0]
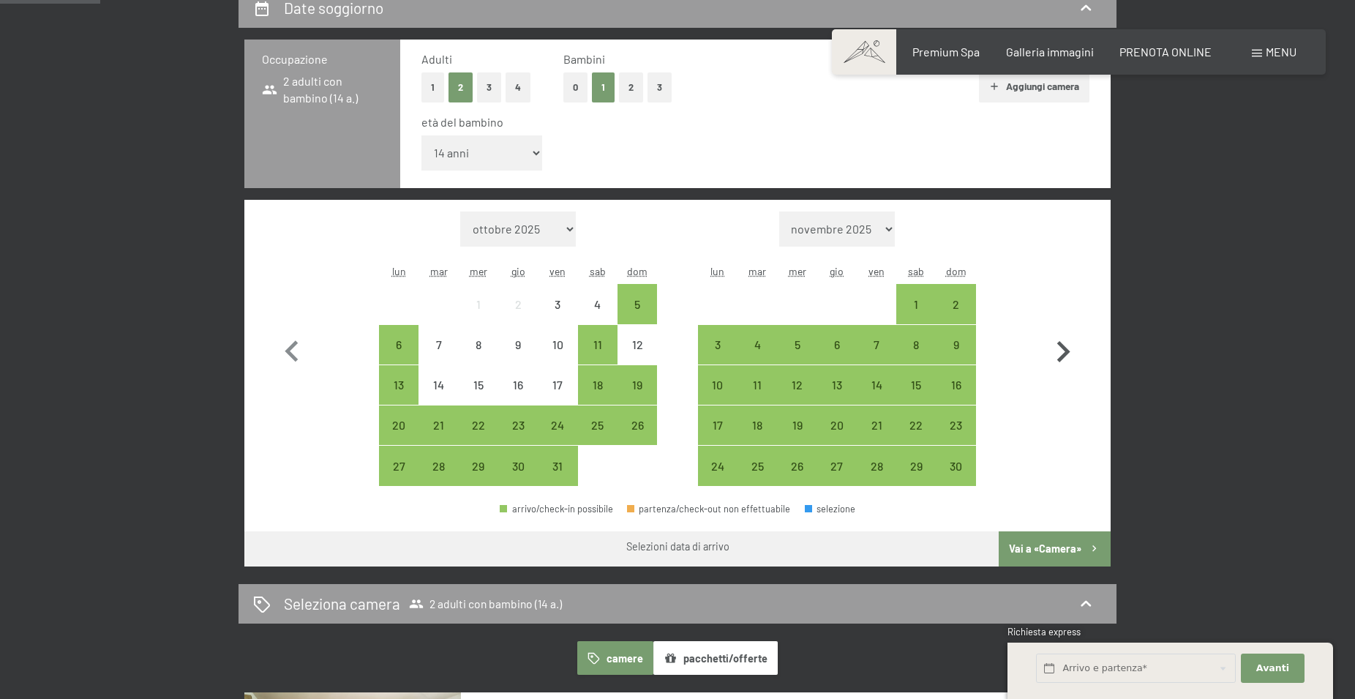
click at [1062, 355] on icon "button" at bounding box center [1063, 352] width 42 height 42
select select "[DATE]"
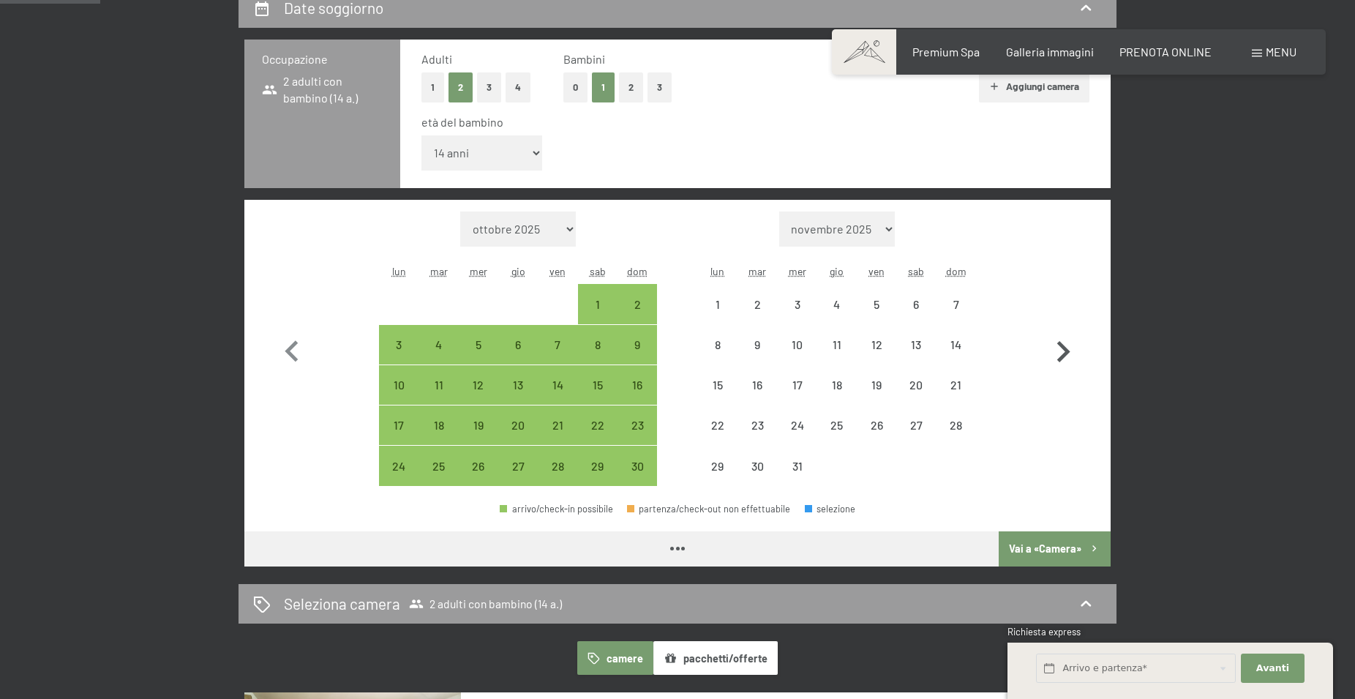
click at [1062, 353] on icon "button" at bounding box center [1063, 352] width 42 height 42
select select "[DATE]"
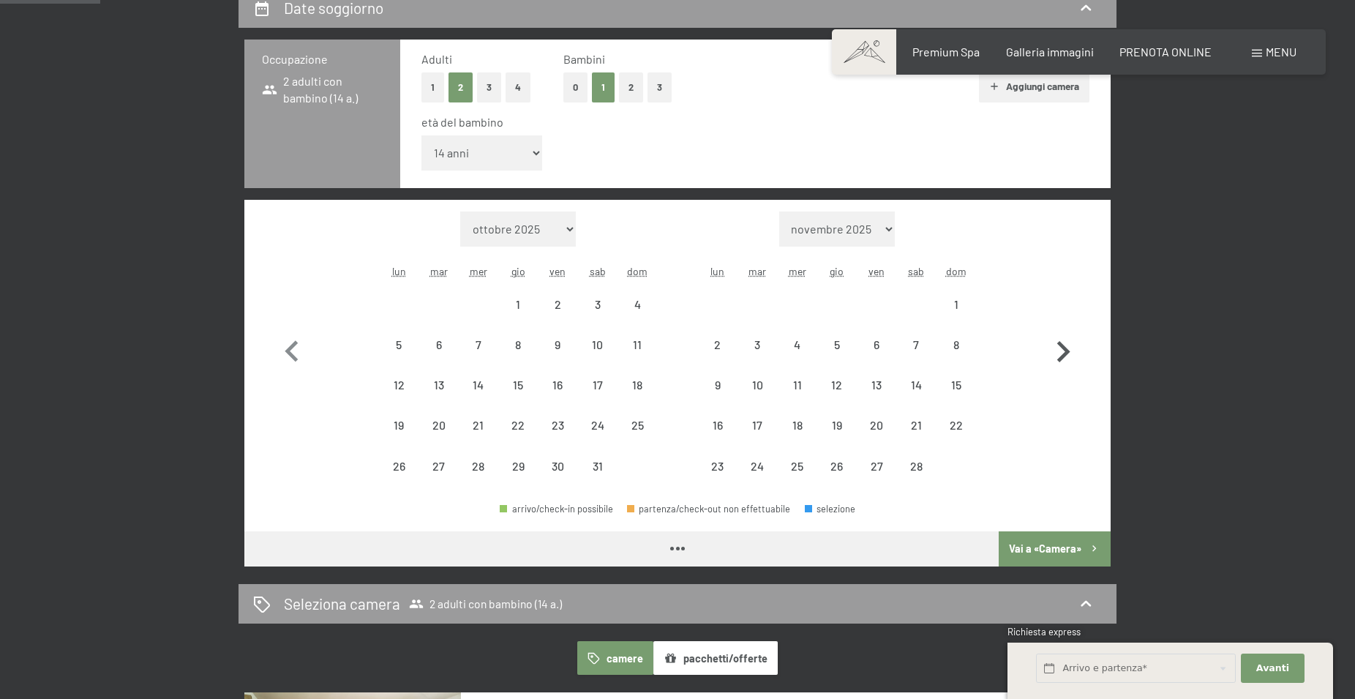
click at [1062, 353] on icon "button" at bounding box center [1063, 352] width 42 height 42
select select "[DATE]"
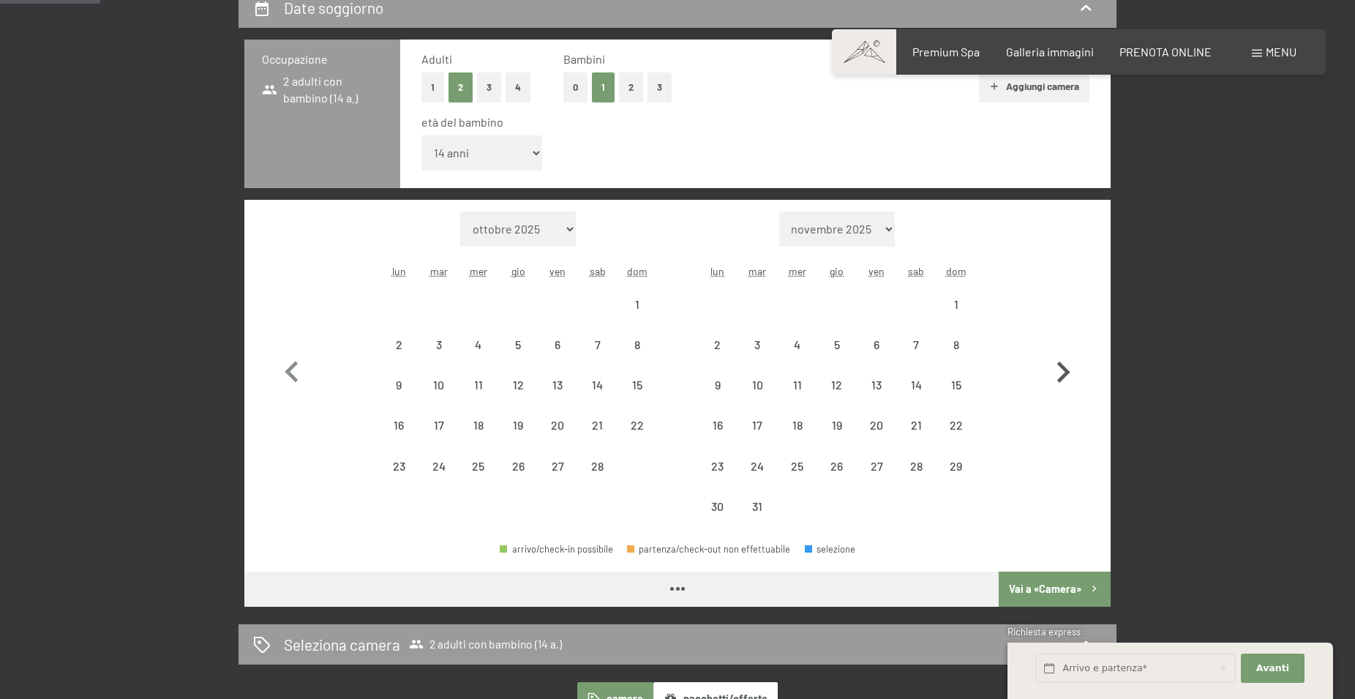
click at [1062, 353] on icon "button" at bounding box center [1063, 372] width 42 height 42
select select "[DATE]"
click at [1062, 353] on icon "button" at bounding box center [1063, 372] width 42 height 42
select select "[DATE]"
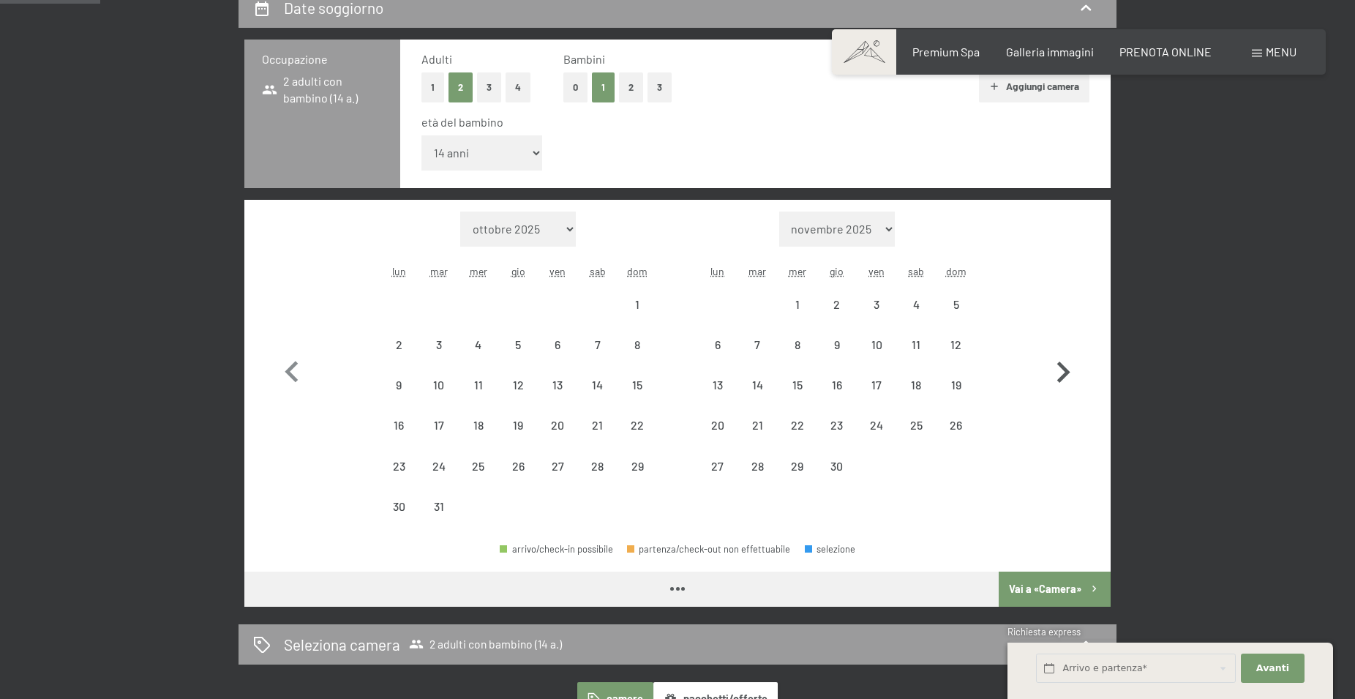
select select "[DATE]"
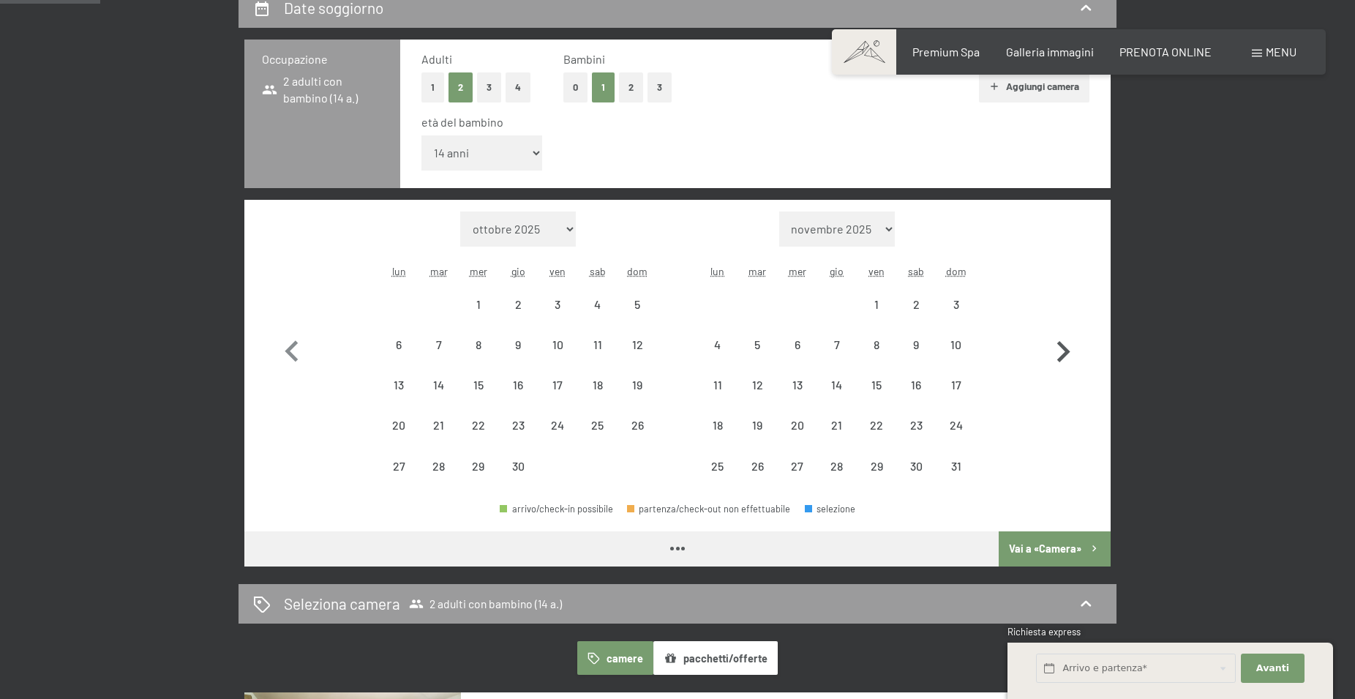
click at [1062, 353] on icon "button" at bounding box center [1063, 352] width 42 height 42
select select "[DATE]"
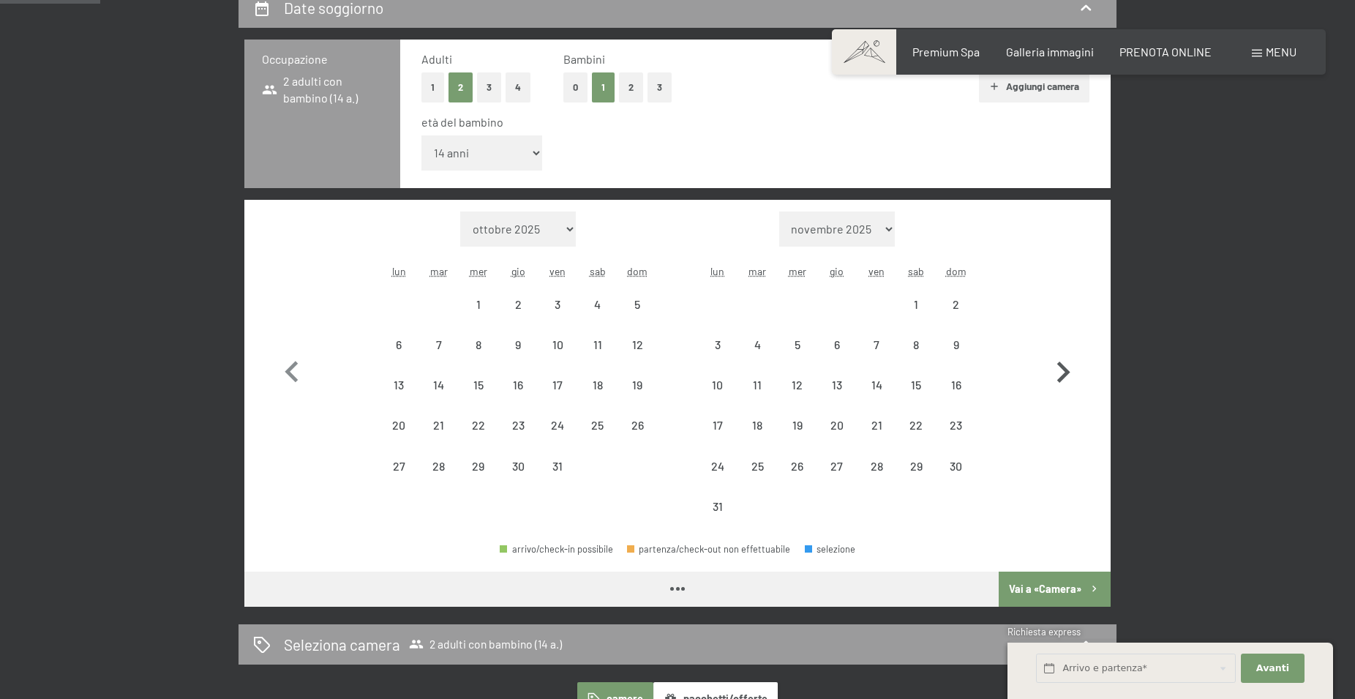
click at [1062, 353] on icon "button" at bounding box center [1063, 372] width 42 height 42
select select "[DATE]"
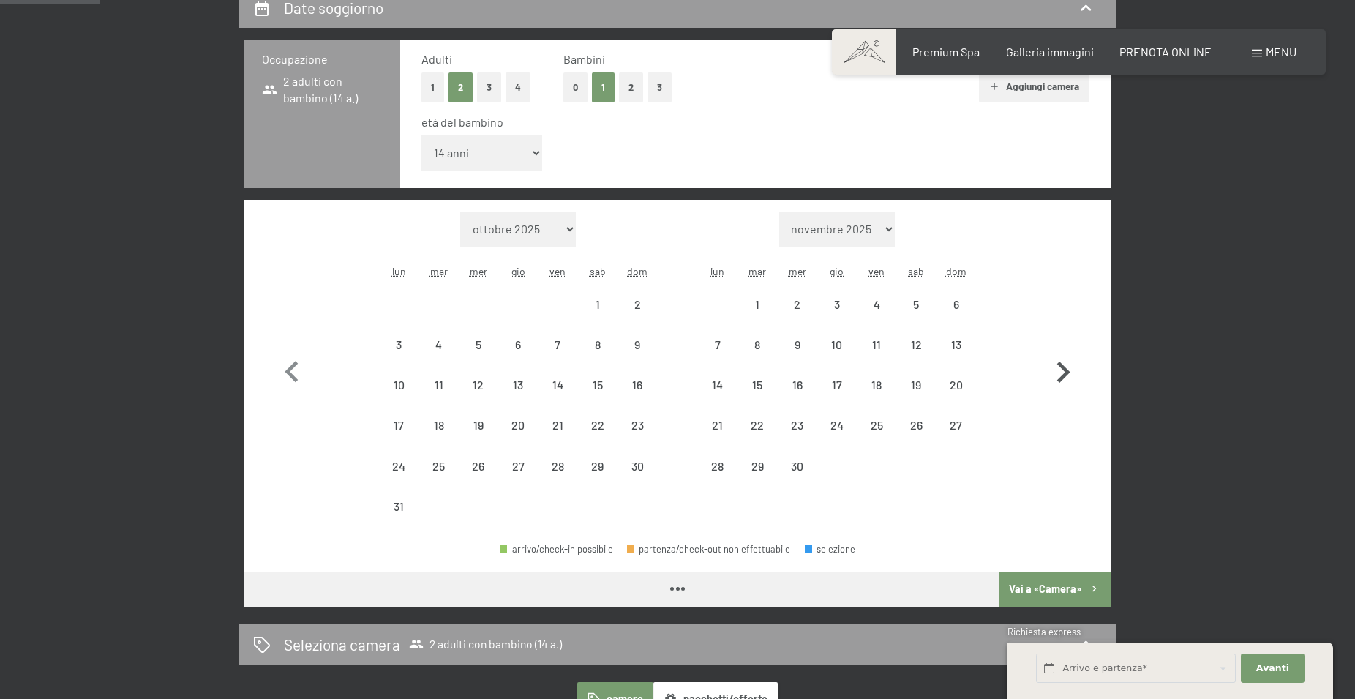
click at [1062, 353] on icon "button" at bounding box center [1063, 372] width 42 height 42
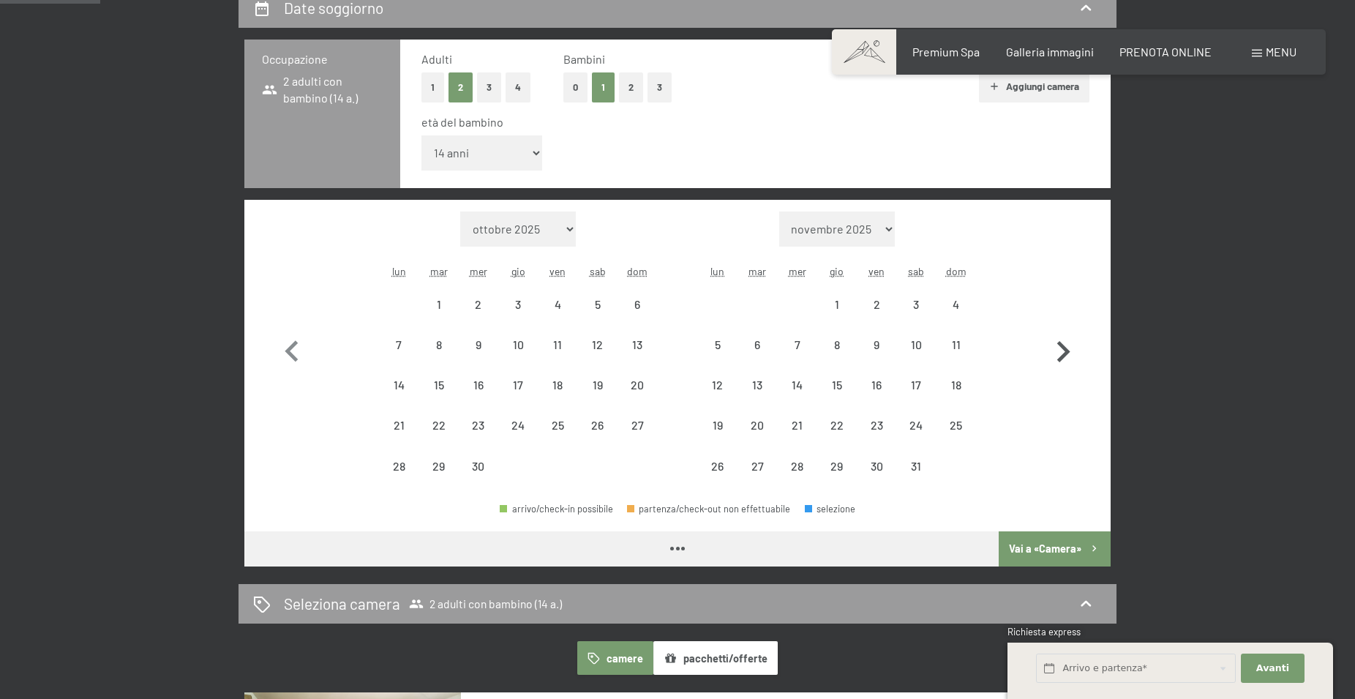
click at [1062, 353] on icon "button" at bounding box center [1063, 352] width 42 height 42
select select "[DATE]"
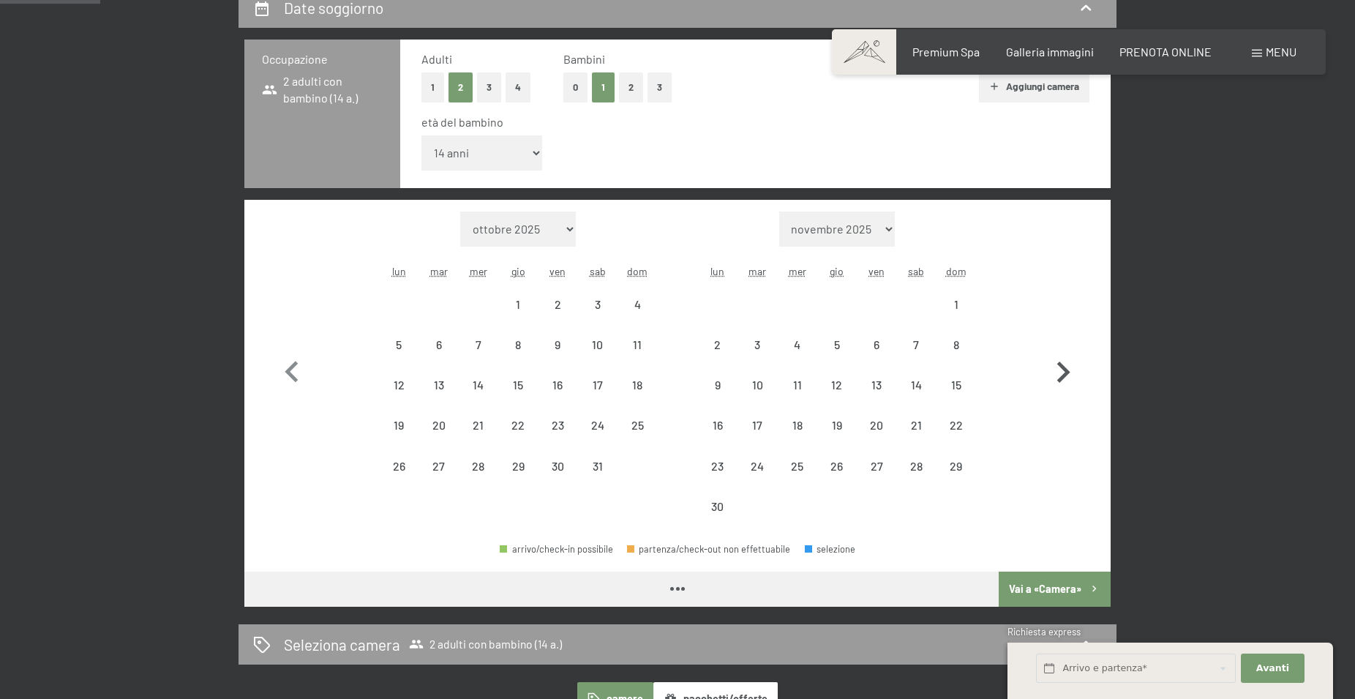
select select "[DATE]"
click at [1065, 362] on icon "button" at bounding box center [1063, 372] width 42 height 42
select select "[DATE]"
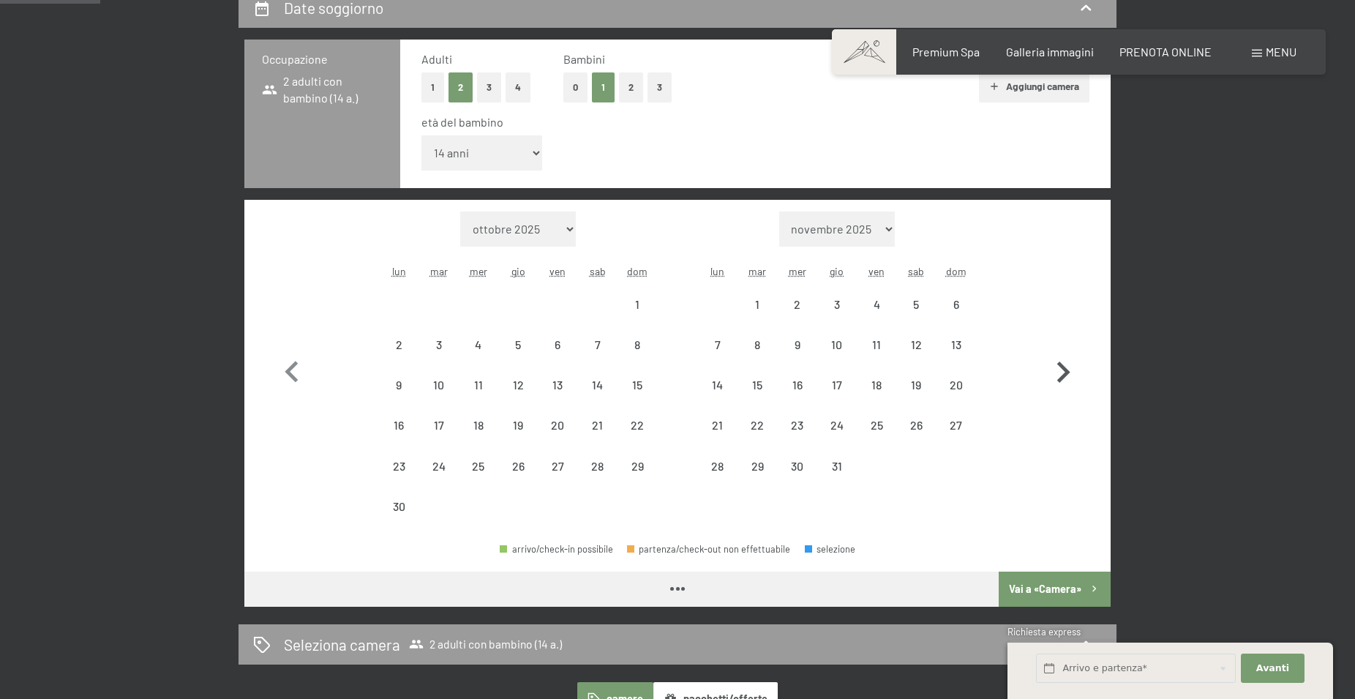
select select "[DATE]"
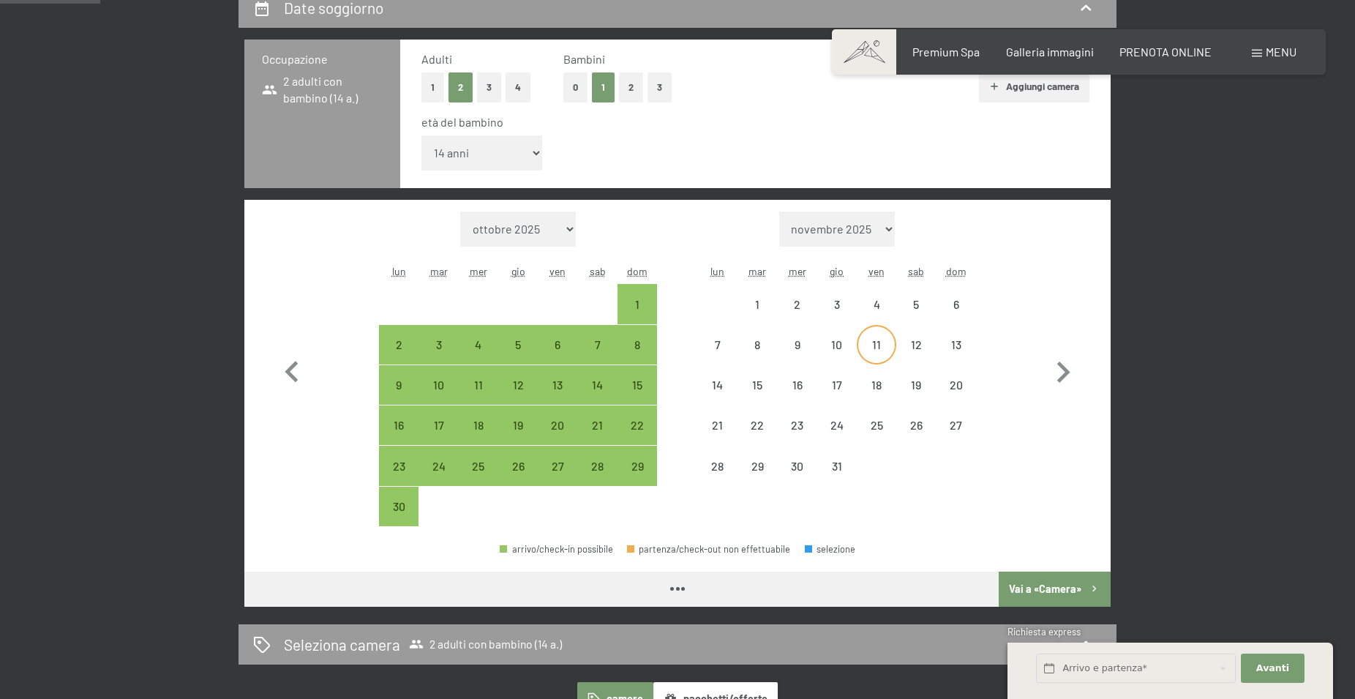
select select "[DATE]"
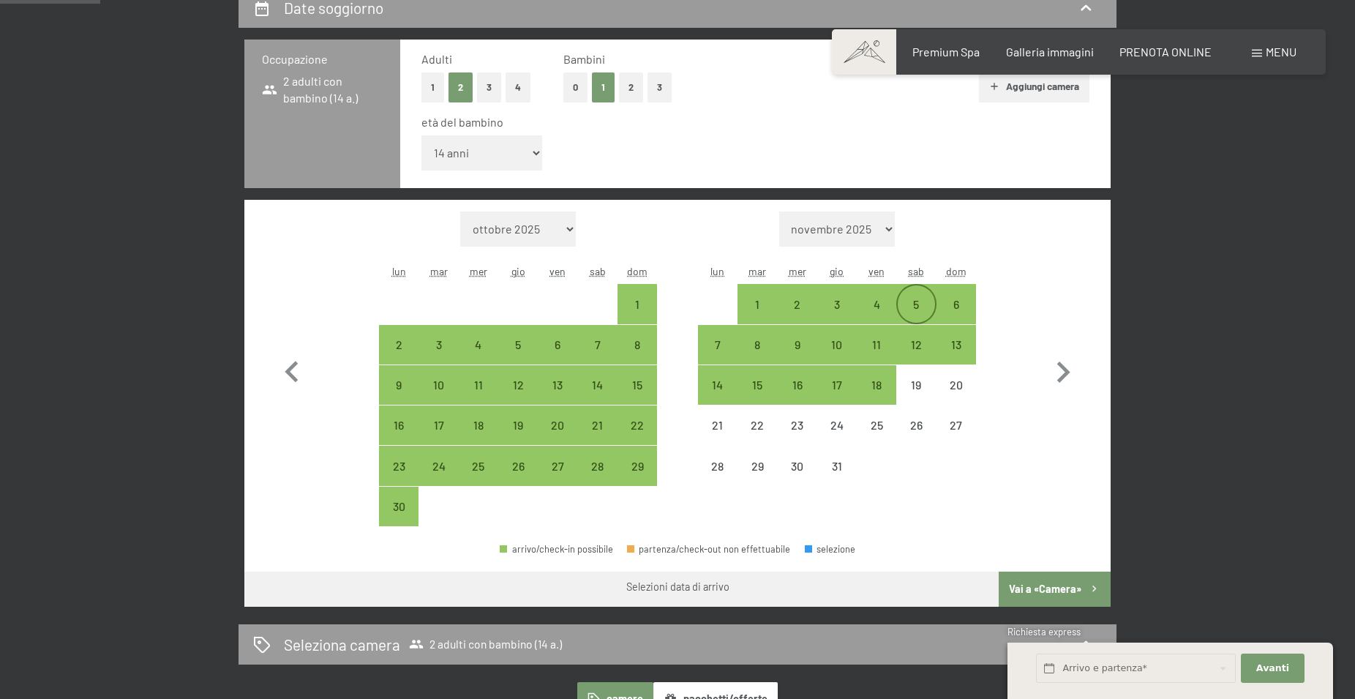
click at [916, 304] on div "5" at bounding box center [916, 317] width 37 height 37
select select "[DATE]"
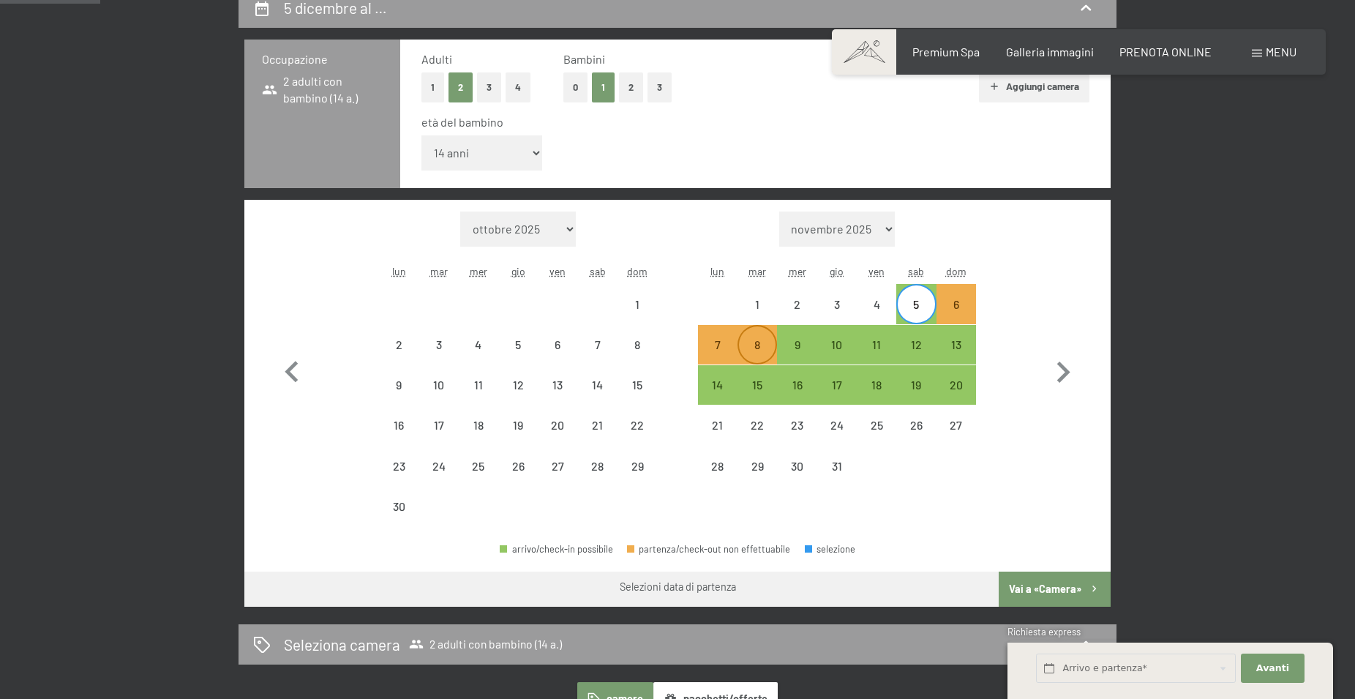
click at [755, 337] on div "8" at bounding box center [757, 344] width 37 height 37
select select "[DATE]"
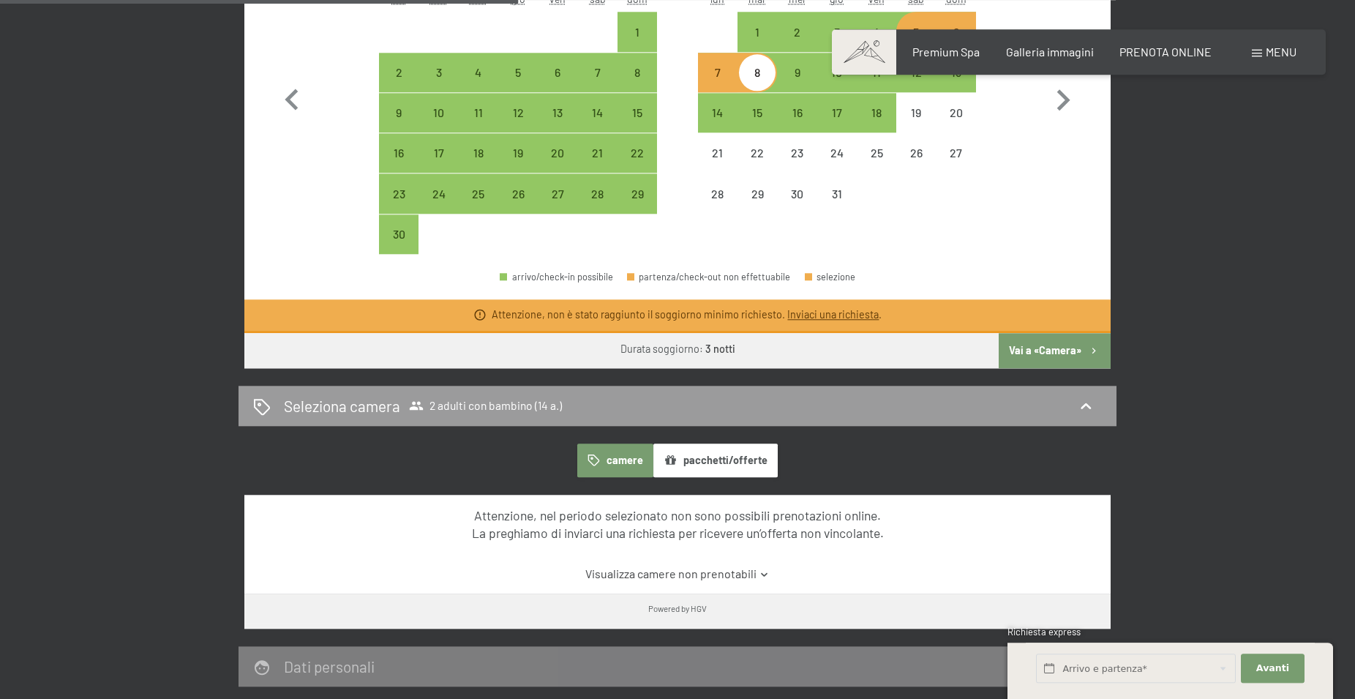
scroll to position [672, 0]
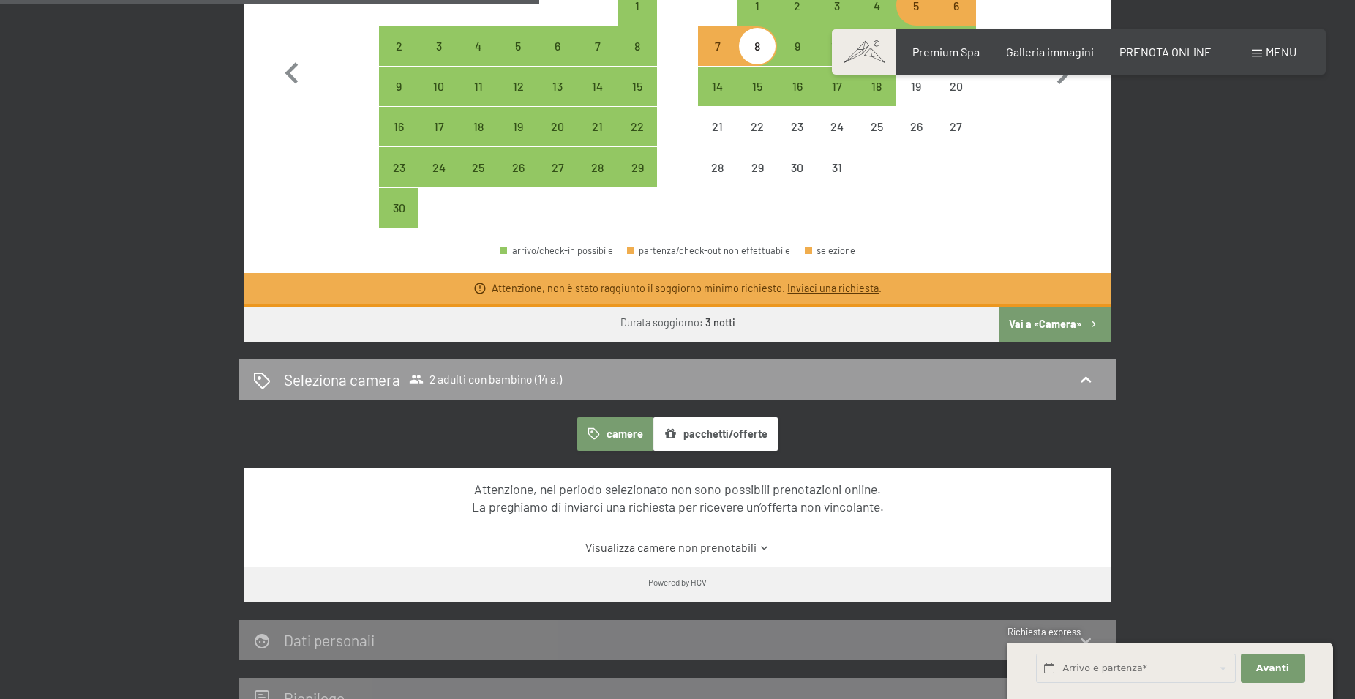
click at [1057, 326] on button "Vai a «Camera»" at bounding box center [1055, 324] width 112 height 35
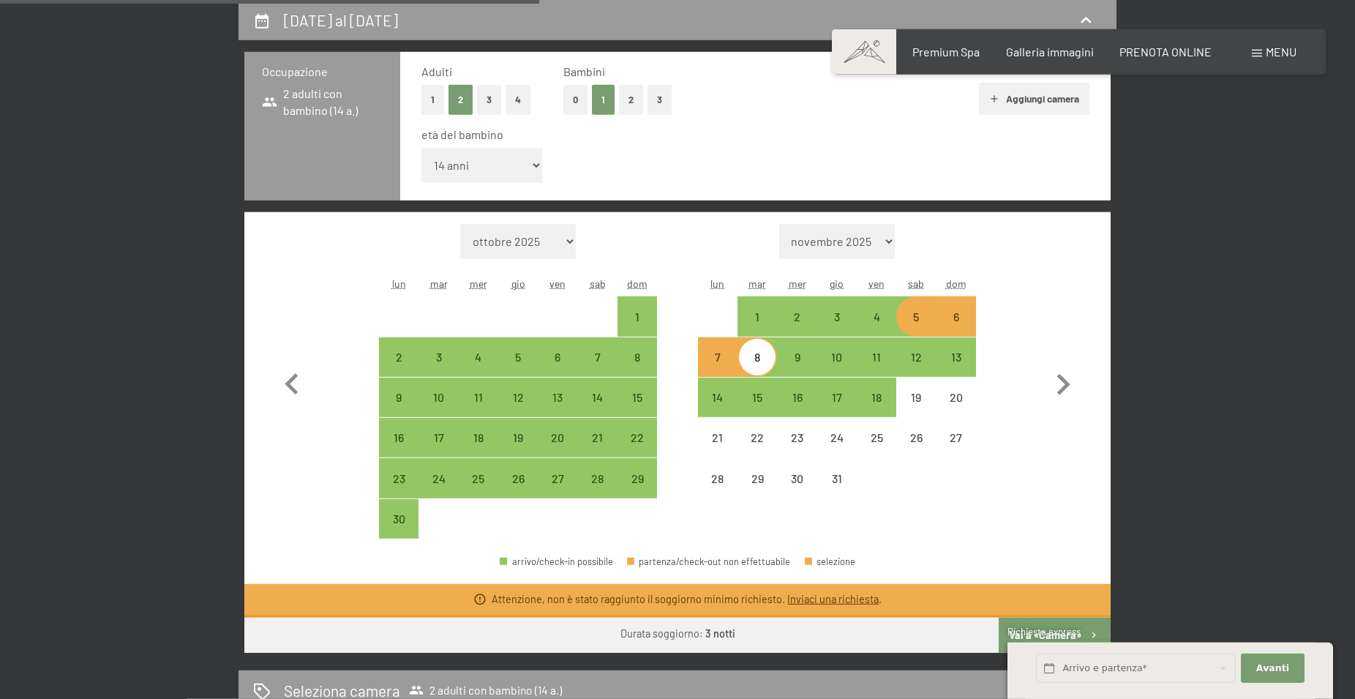
select select "[DATE]"
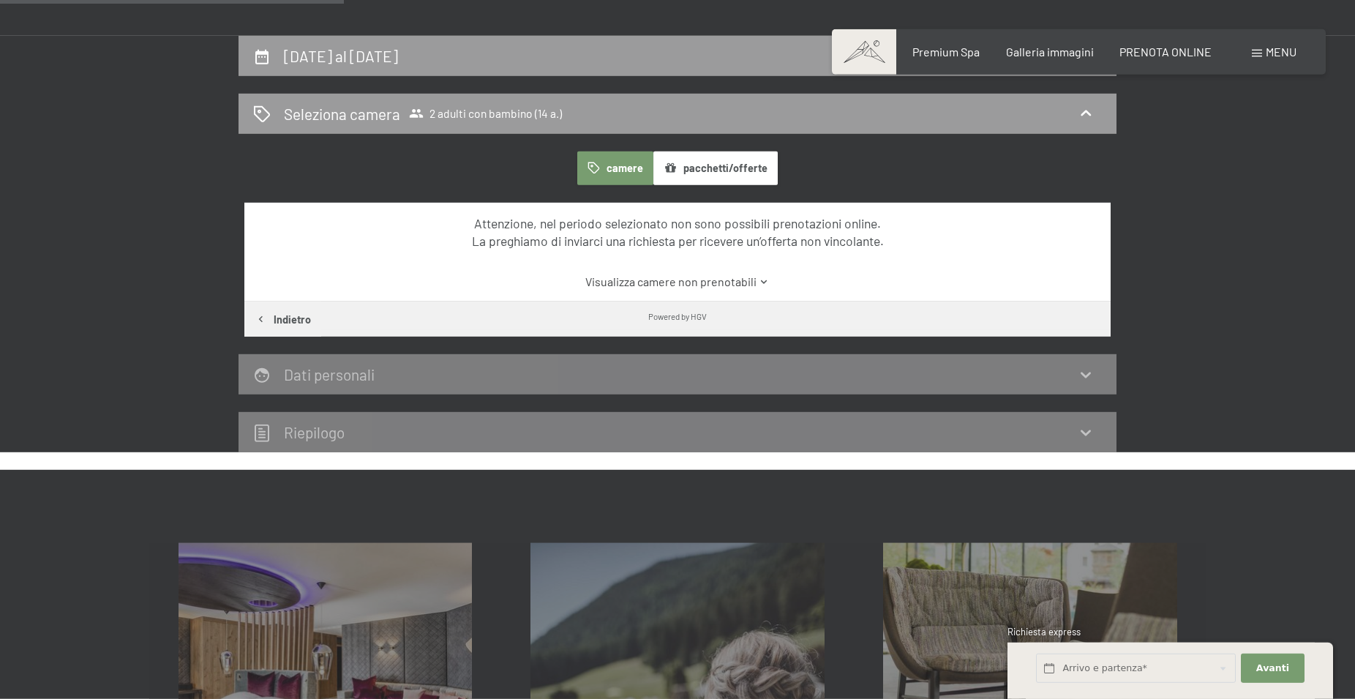
scroll to position [286, 0]
